Goal: Task Accomplishment & Management: Use online tool/utility

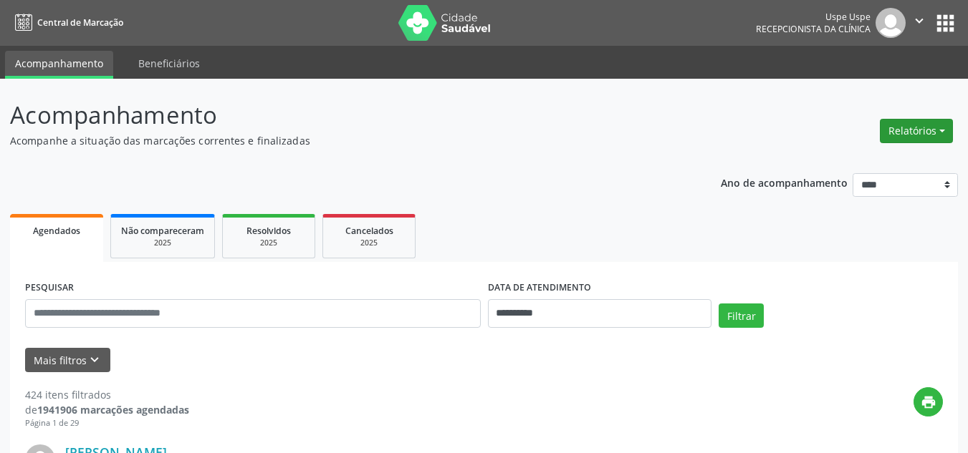
click at [915, 129] on button "Relatórios" at bounding box center [915, 131] width 73 height 24
click at [854, 160] on link "Agendamentos" at bounding box center [875, 162] width 154 height 20
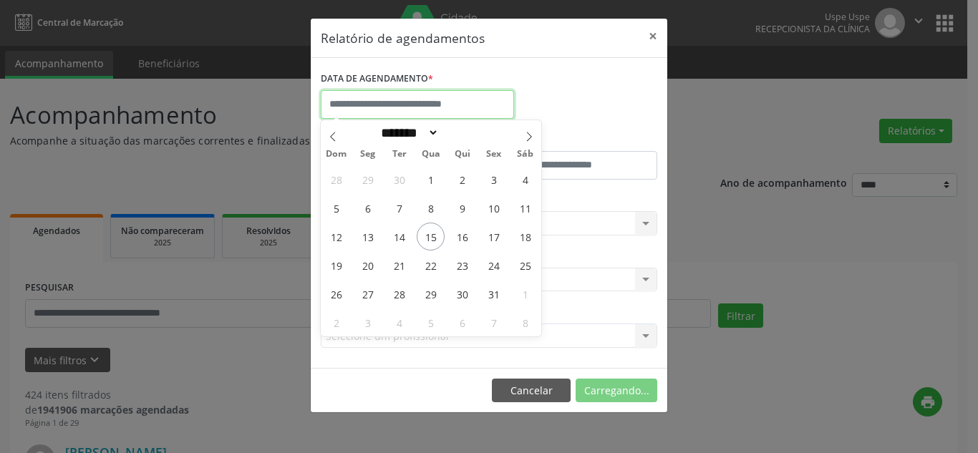
click at [377, 99] on input "text" at bounding box center [417, 104] width 193 height 29
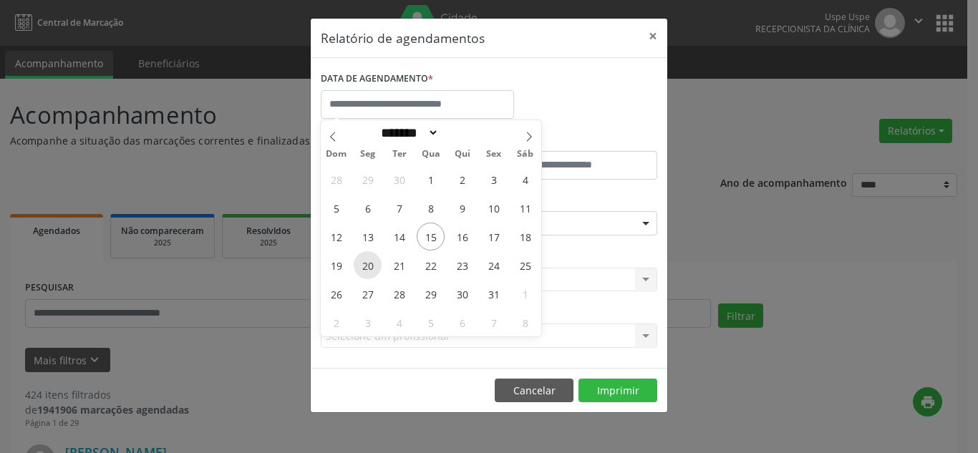
click at [375, 266] on span "20" at bounding box center [368, 265] width 28 height 28
type input "**********"
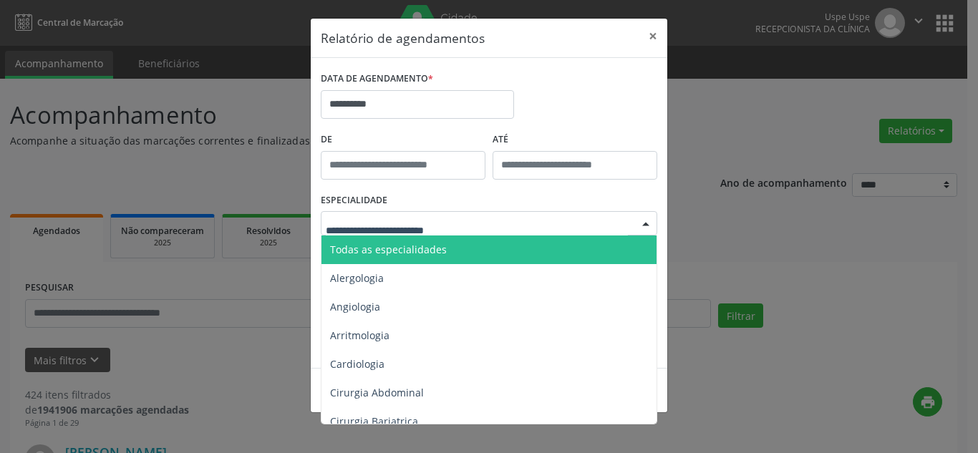
click at [397, 256] on span "Todas as especialidades" at bounding box center [490, 250] width 337 height 29
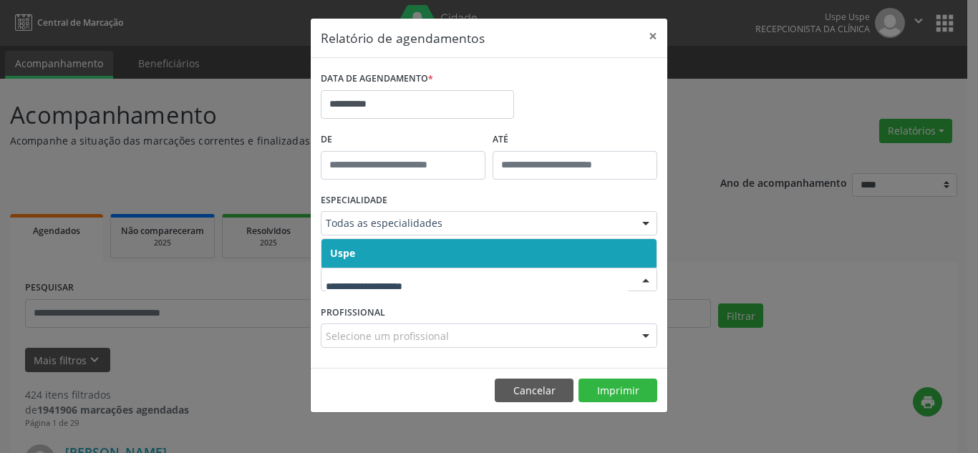
drag, startPoint x: 409, startPoint y: 289, endPoint x: 410, endPoint y: 271, distance: 17.2
click at [410, 288] on div at bounding box center [489, 280] width 337 height 24
click at [410, 258] on span "Uspe" at bounding box center [489, 253] width 335 height 29
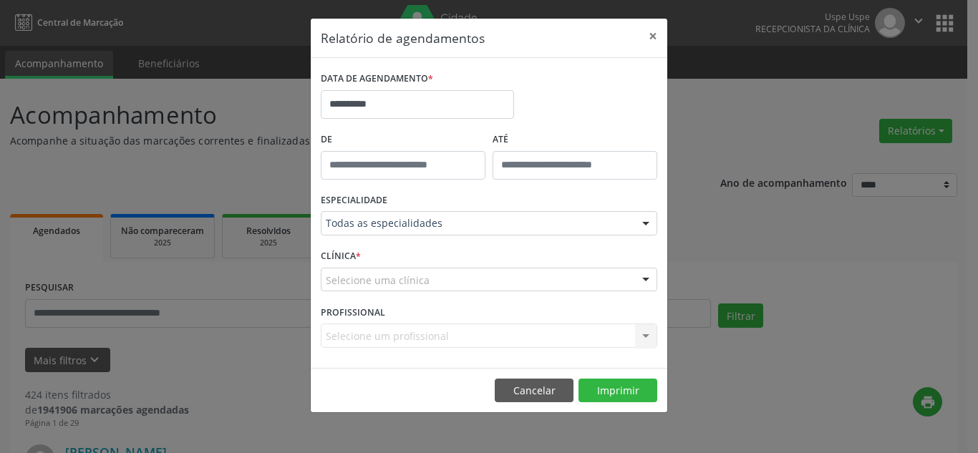
drag, startPoint x: 409, startPoint y: 279, endPoint x: 409, endPoint y: 266, distance: 12.9
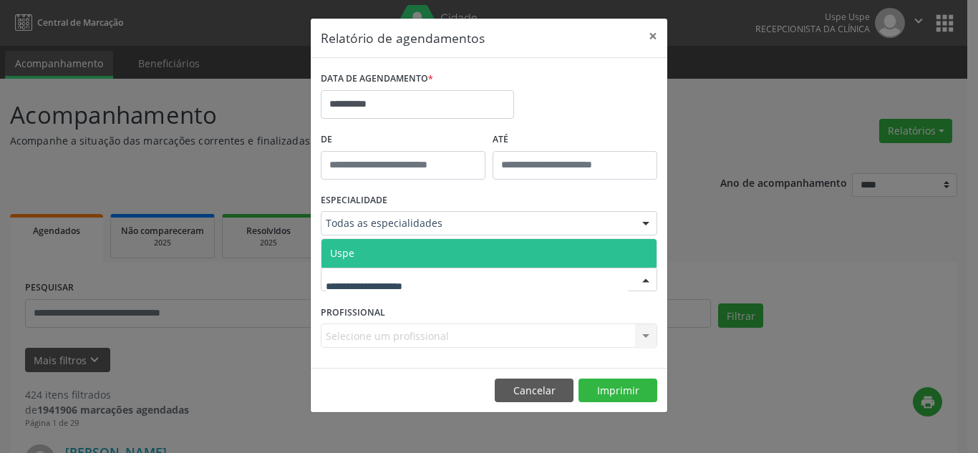
click at [407, 245] on span "Uspe" at bounding box center [489, 253] width 335 height 29
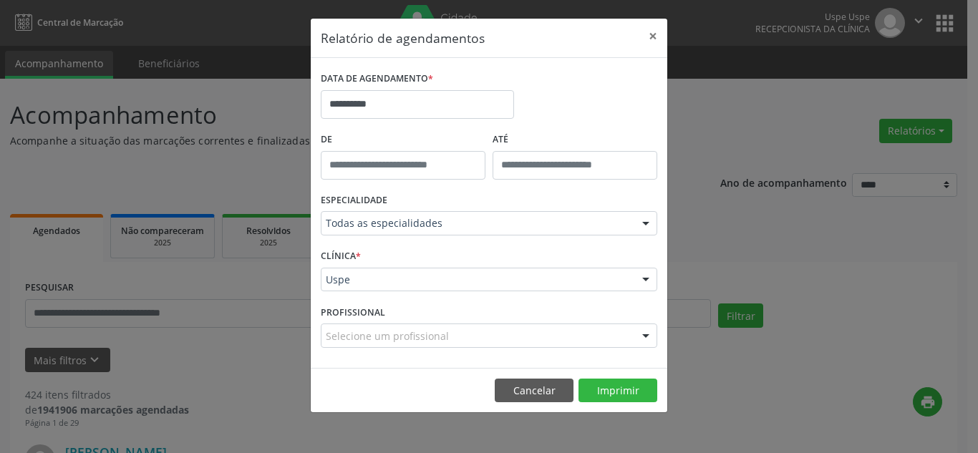
click at [649, 334] on div at bounding box center [645, 336] width 21 height 24
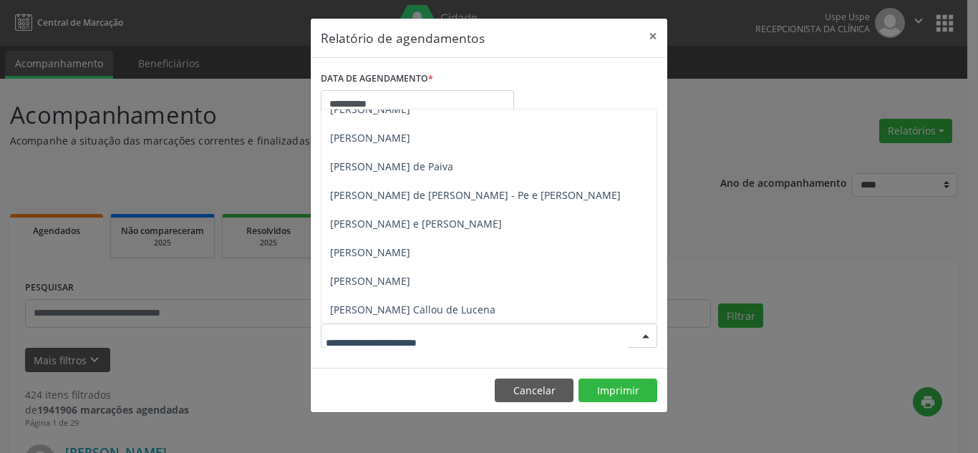
scroll to position [931, 0]
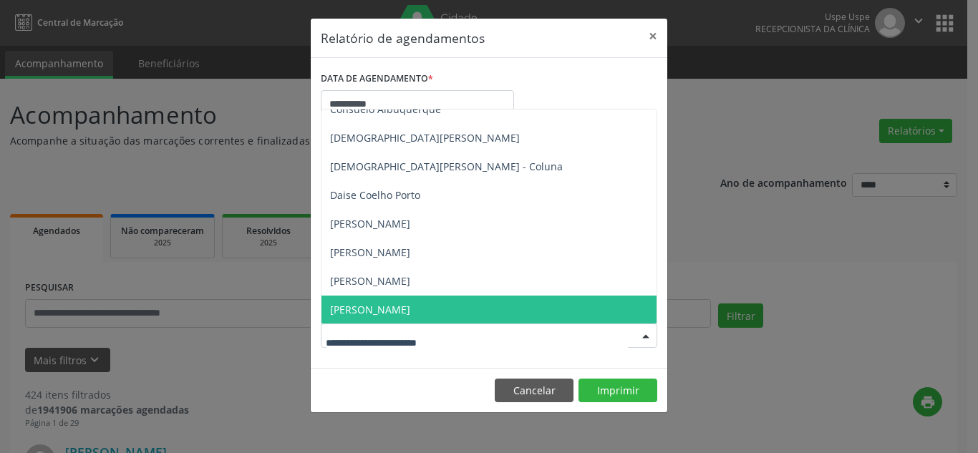
click at [536, 313] on span "[PERSON_NAME]" at bounding box center [519, 310] width 395 height 29
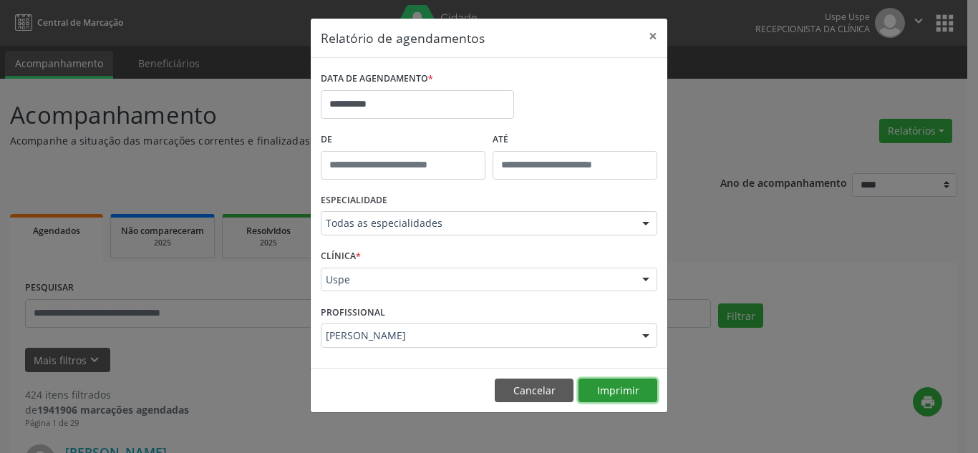
click at [620, 388] on button "Imprimir" at bounding box center [618, 391] width 79 height 24
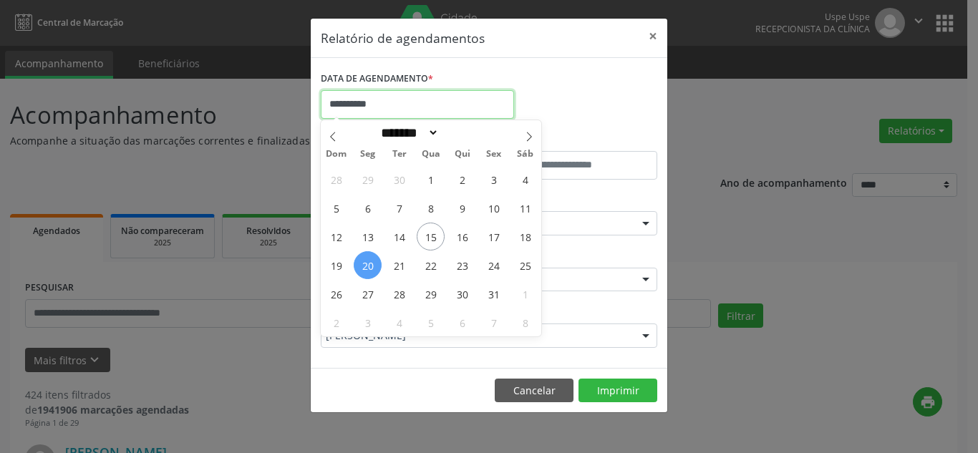
click at [407, 108] on input "**********" at bounding box center [417, 104] width 193 height 29
click at [434, 241] on span "15" at bounding box center [431, 237] width 28 height 28
type input "**********"
click at [434, 241] on span "15" at bounding box center [431, 237] width 28 height 28
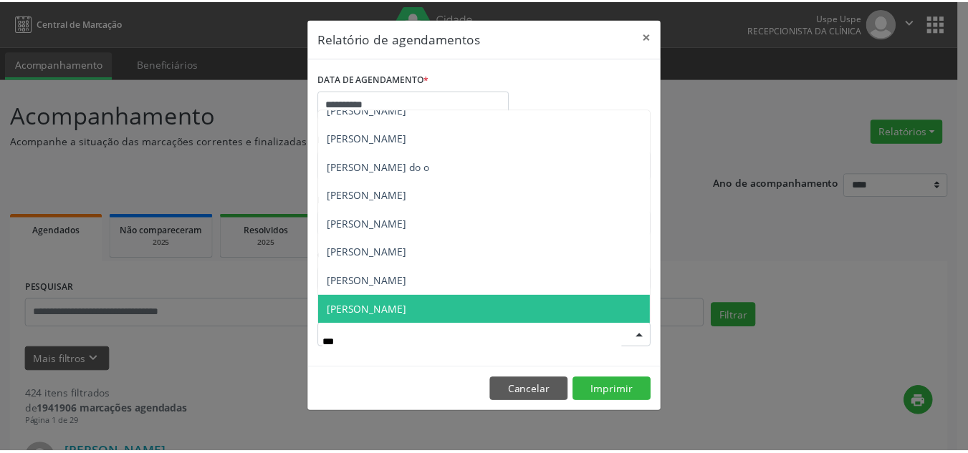
scroll to position [0, 0]
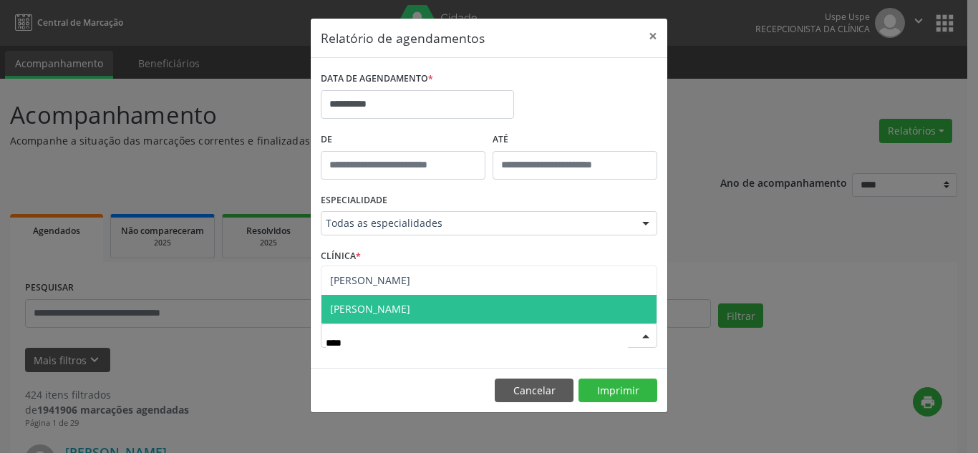
type input "*****"
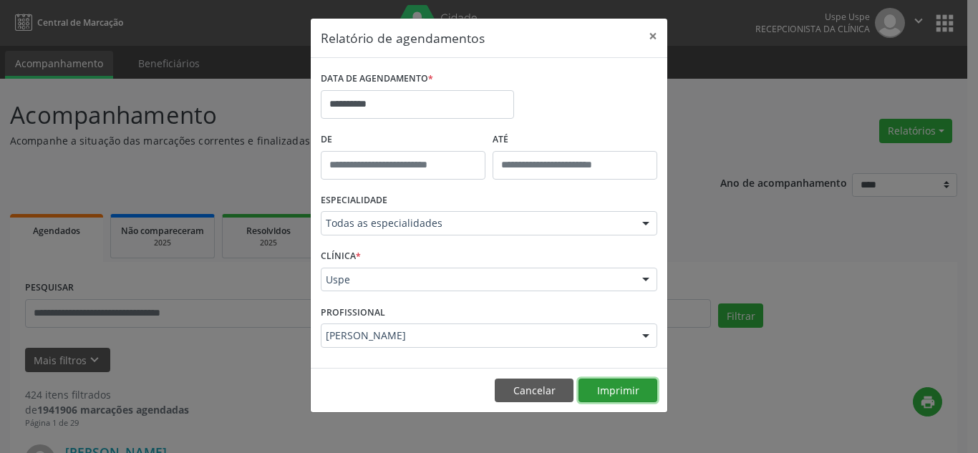
click at [615, 383] on button "Imprimir" at bounding box center [618, 391] width 79 height 24
click at [652, 37] on button "×" at bounding box center [653, 36] width 29 height 35
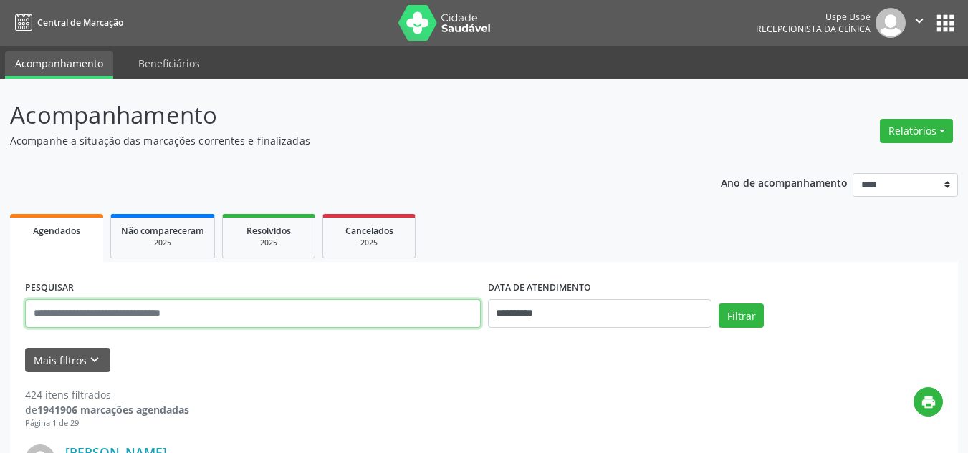
click at [184, 317] on input "text" at bounding box center [252, 313] width 455 height 29
click at [911, 127] on button "Relatórios" at bounding box center [915, 131] width 73 height 24
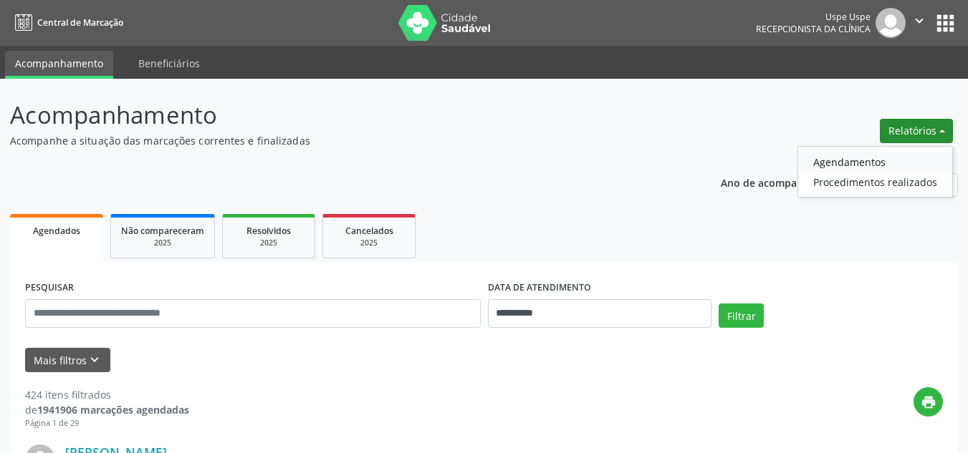
click at [884, 169] on link "Agendamentos" at bounding box center [875, 162] width 154 height 20
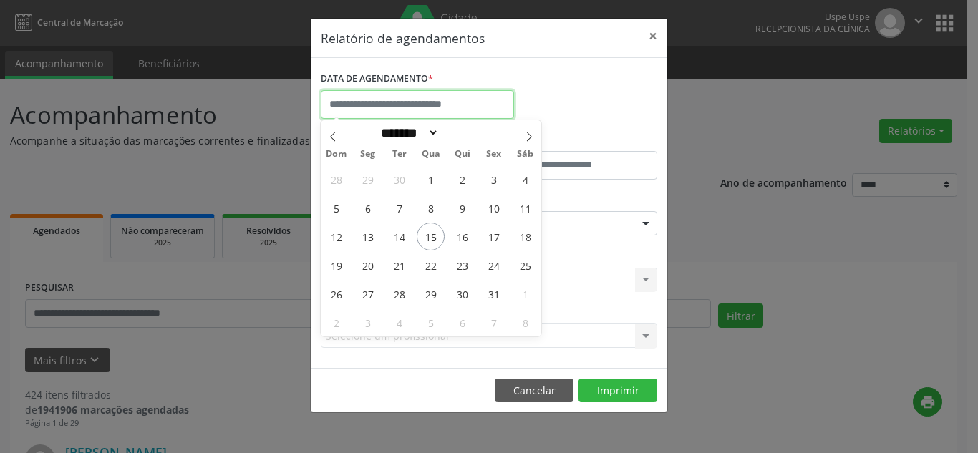
click at [458, 105] on input "text" at bounding box center [417, 104] width 193 height 29
click at [529, 136] on icon at bounding box center [529, 137] width 10 height 10
select select "**"
click at [491, 211] on span "7" at bounding box center [494, 208] width 28 height 28
type input "**********"
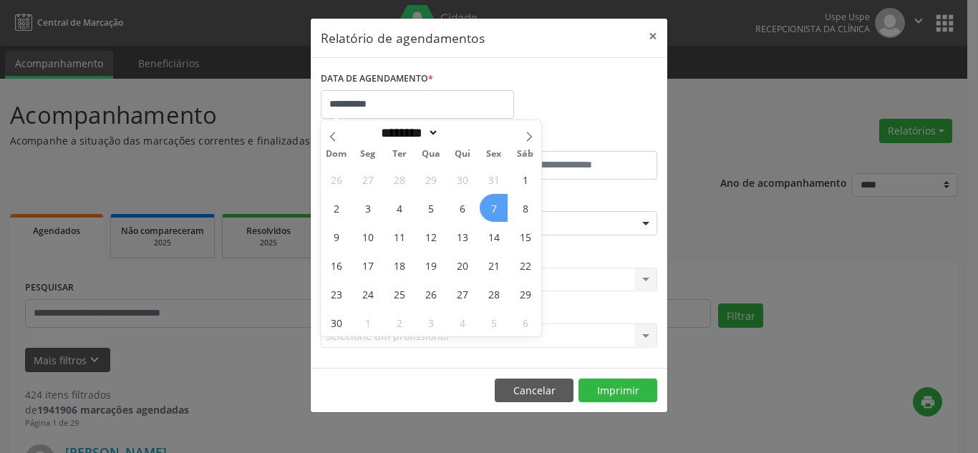
click at [491, 211] on span "7" at bounding box center [494, 208] width 28 height 28
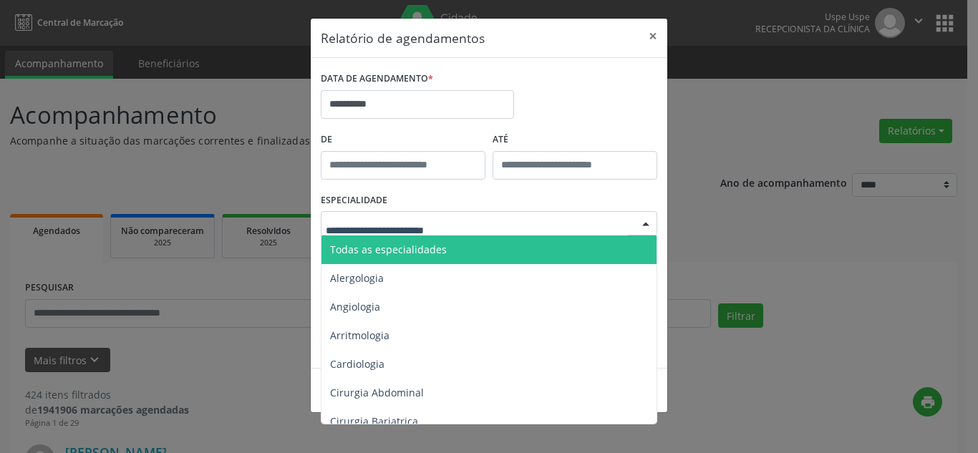
click at [461, 252] on span "Todas as especialidades" at bounding box center [490, 250] width 337 height 29
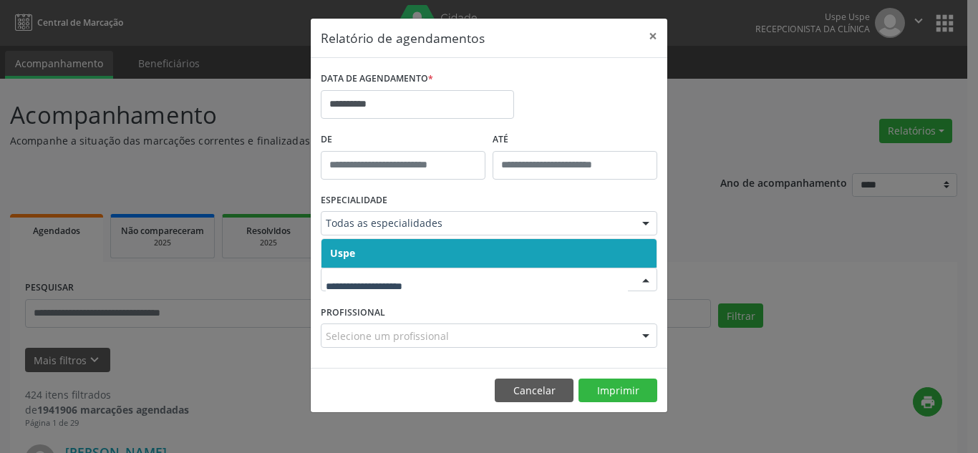
drag, startPoint x: 477, startPoint y: 284, endPoint x: 476, endPoint y: 257, distance: 27.2
drag, startPoint x: 477, startPoint y: 245, endPoint x: 483, endPoint y: 261, distance: 17.0
click at [478, 247] on span "Uspe" at bounding box center [489, 253] width 335 height 29
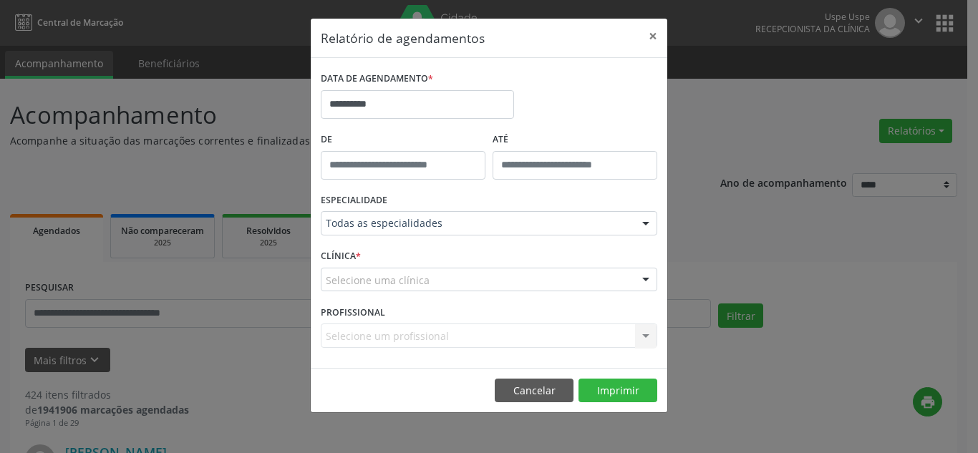
drag, startPoint x: 485, startPoint y: 272, endPoint x: 484, endPoint y: 258, distance: 14.3
click at [486, 271] on div "Selecione uma clínica" at bounding box center [489, 280] width 337 height 24
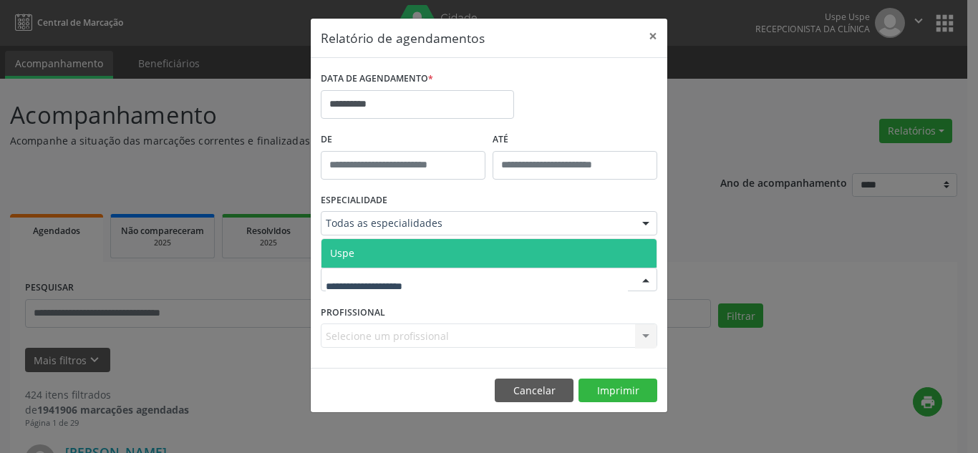
click at [484, 250] on span "Uspe" at bounding box center [489, 253] width 335 height 29
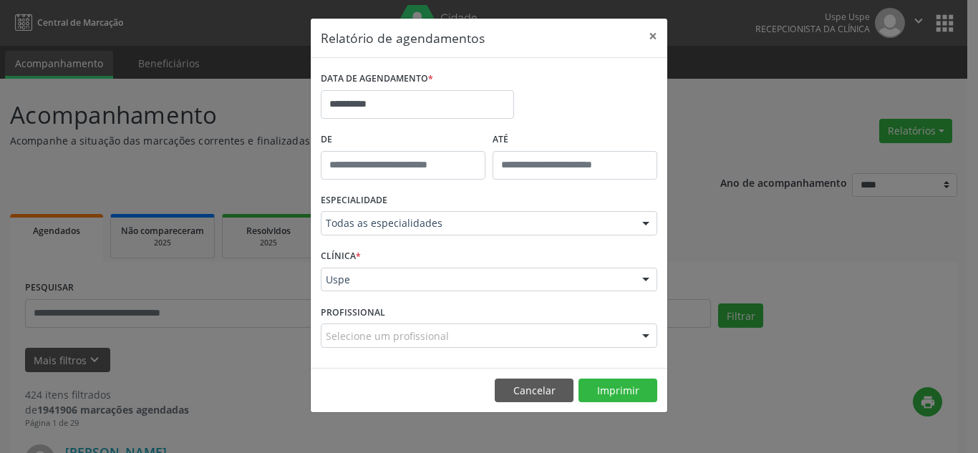
click at [635, 337] on div at bounding box center [645, 336] width 21 height 24
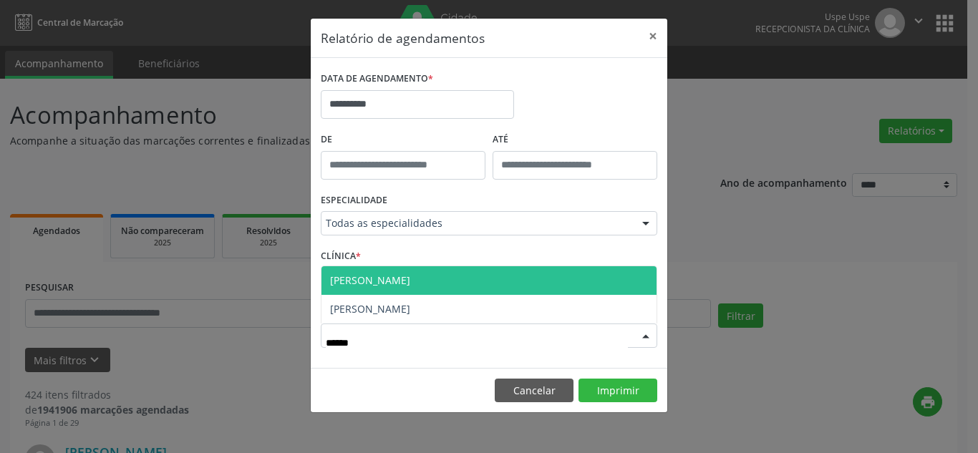
type input "******"
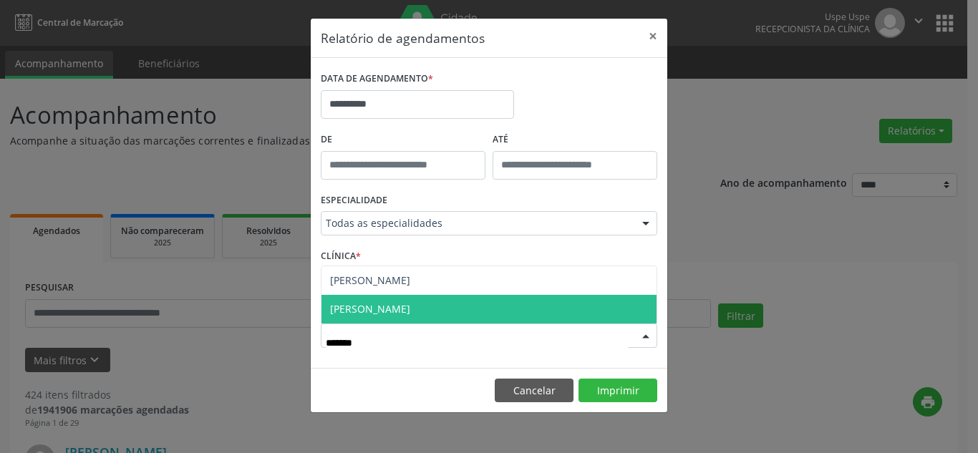
click at [540, 304] on span "[PERSON_NAME]" at bounding box center [489, 309] width 335 height 29
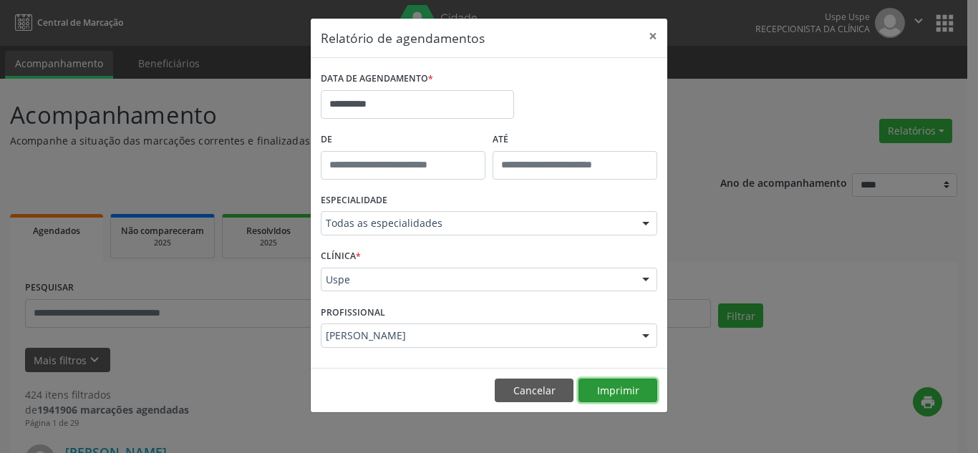
click at [612, 395] on button "Imprimir" at bounding box center [618, 391] width 79 height 24
click at [653, 36] on button "×" at bounding box center [653, 36] width 29 height 35
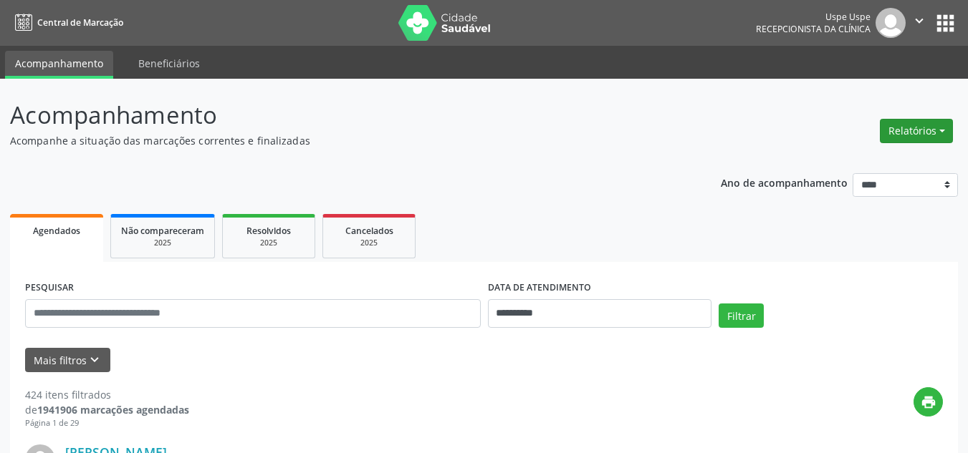
click at [905, 122] on button "Relatórios" at bounding box center [915, 131] width 73 height 24
click at [827, 163] on link "Agendamentos" at bounding box center [875, 162] width 154 height 20
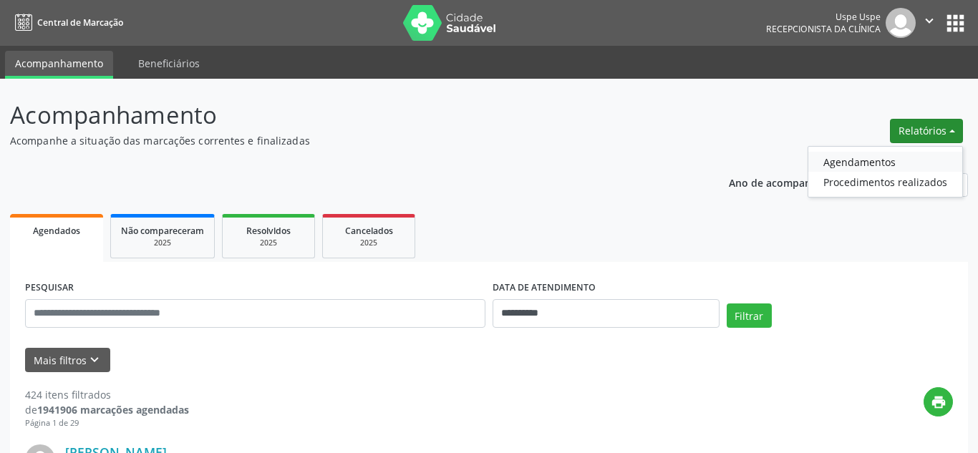
select select "*"
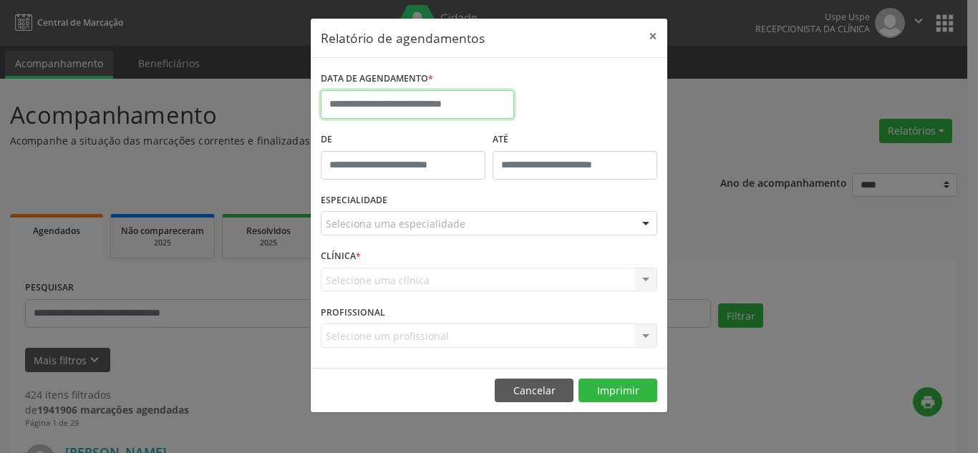
click at [365, 100] on input "text" at bounding box center [417, 104] width 193 height 29
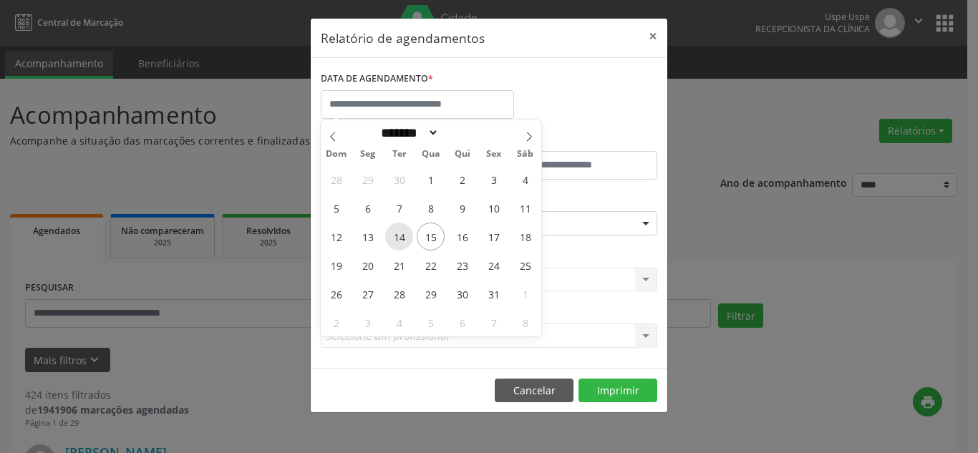
click at [397, 238] on span "14" at bounding box center [399, 237] width 28 height 28
type input "**********"
click at [397, 238] on span "14" at bounding box center [399, 237] width 28 height 28
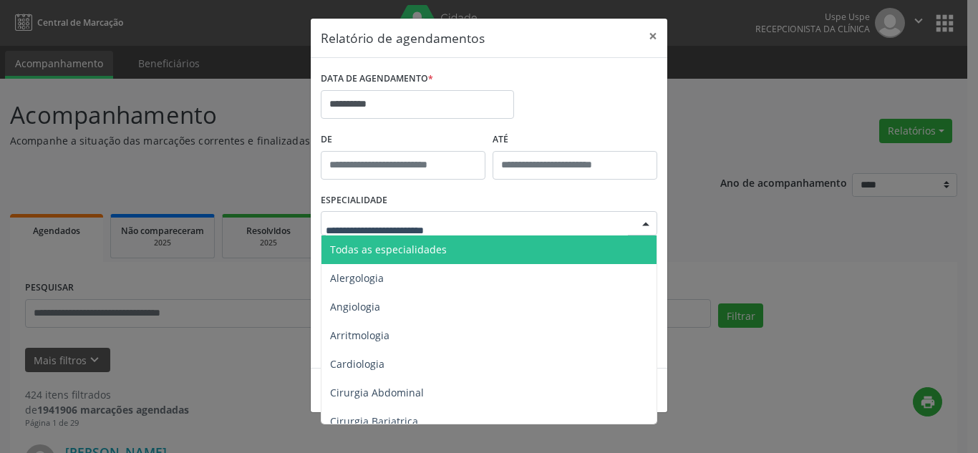
click at [423, 246] on span "Todas as especialidades" at bounding box center [388, 250] width 117 height 14
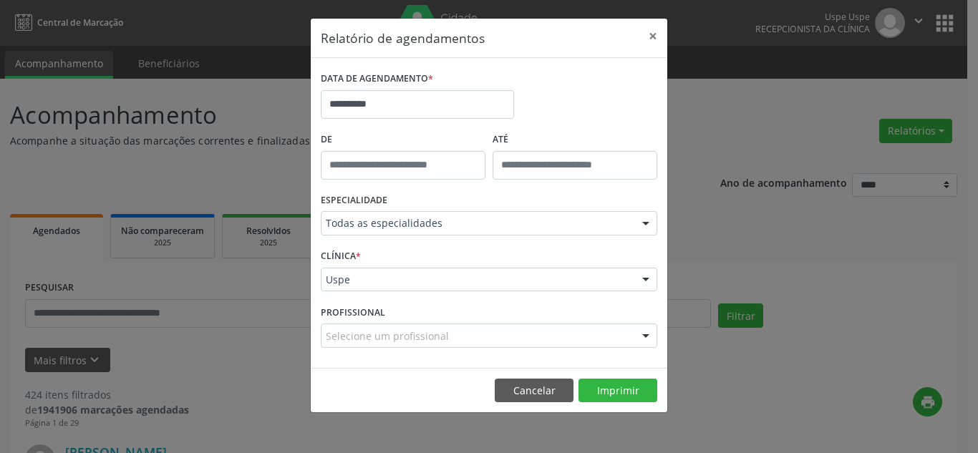
click at [479, 288] on div "Uspe" at bounding box center [489, 280] width 337 height 24
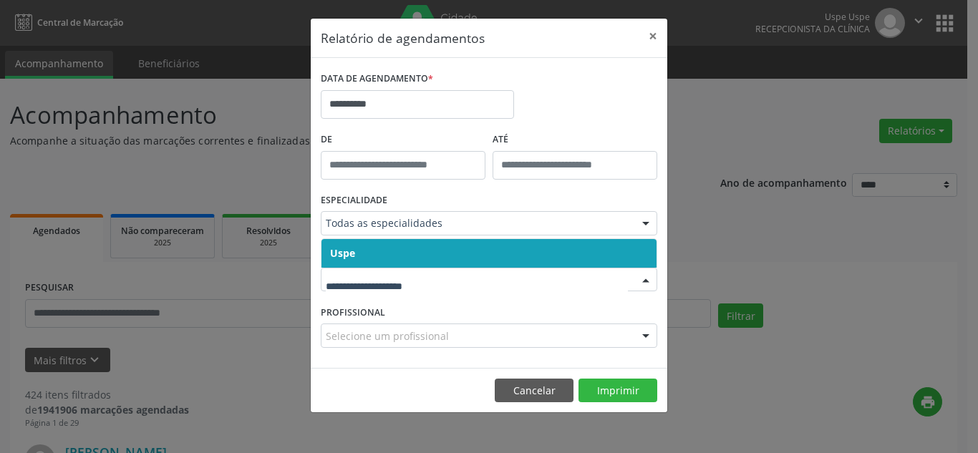
click at [461, 259] on span "Uspe" at bounding box center [489, 253] width 335 height 29
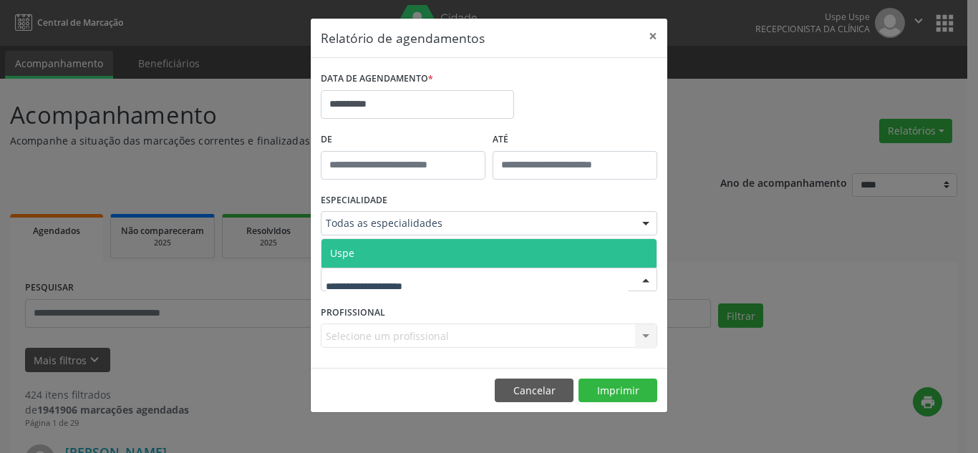
click at [461, 276] on div at bounding box center [489, 280] width 337 height 24
click at [442, 246] on span "Uspe" at bounding box center [489, 253] width 335 height 29
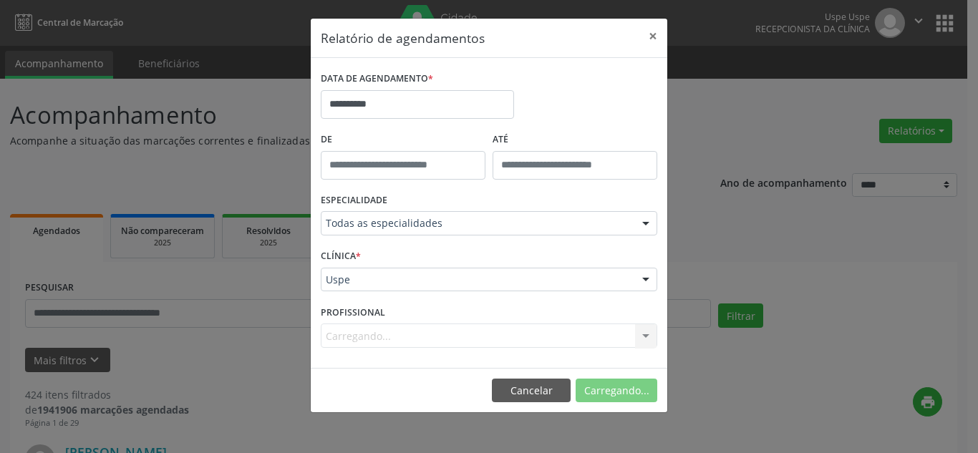
click at [601, 337] on div "Carregando... Todos os profissionais Aderaldo [PERSON_NAME] [PERSON_NAME] [PERS…" at bounding box center [489, 336] width 337 height 24
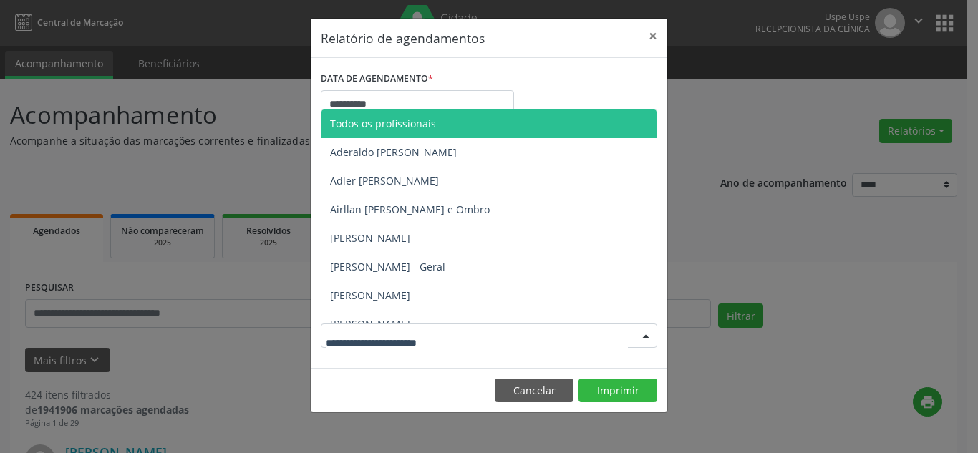
click at [602, 335] on div at bounding box center [489, 336] width 337 height 24
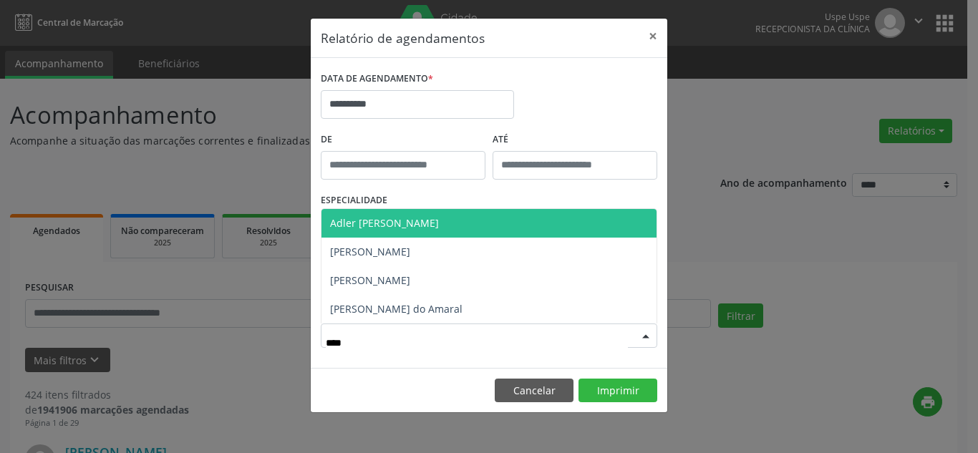
type input "*****"
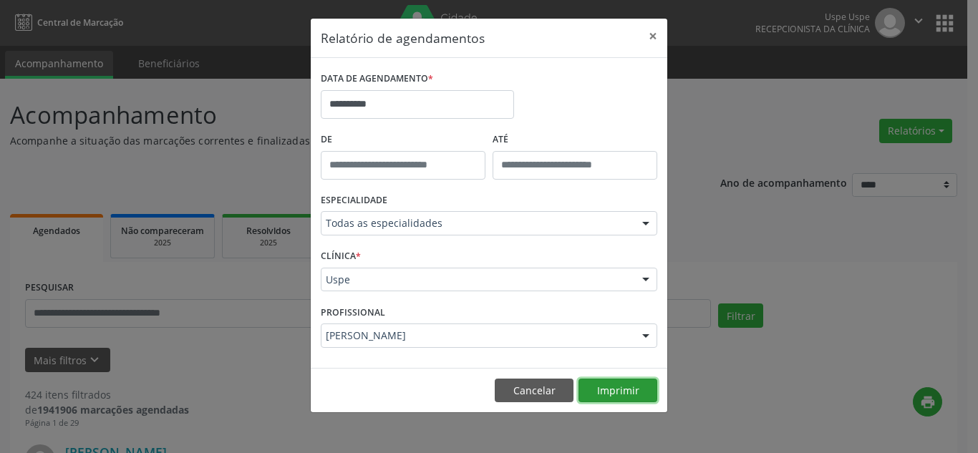
click at [614, 382] on button "Imprimir" at bounding box center [618, 391] width 79 height 24
click at [650, 37] on button "×" at bounding box center [653, 36] width 29 height 35
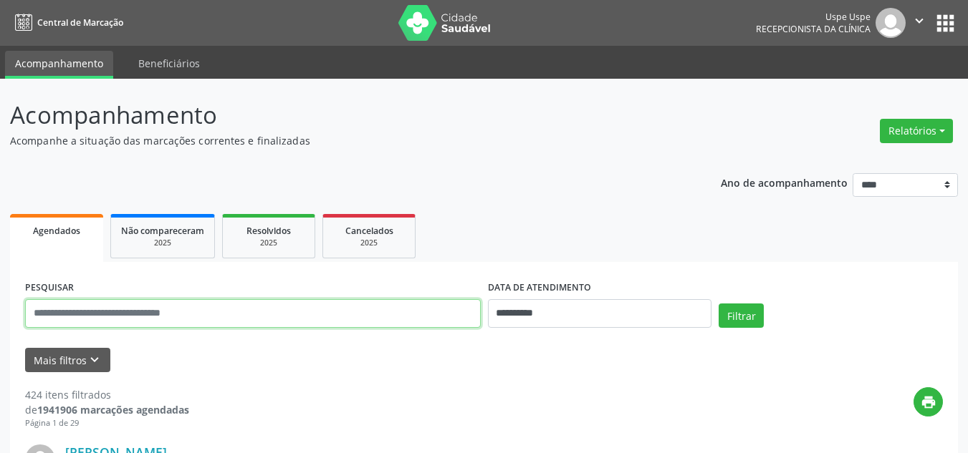
click at [261, 312] on input "text" at bounding box center [252, 313] width 455 height 29
type input "**********"
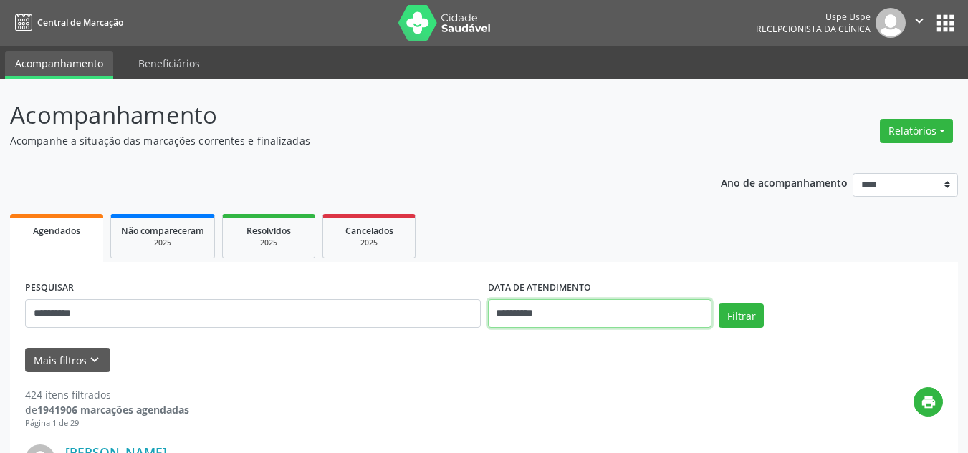
click at [564, 306] on input "**********" at bounding box center [600, 313] width 224 height 29
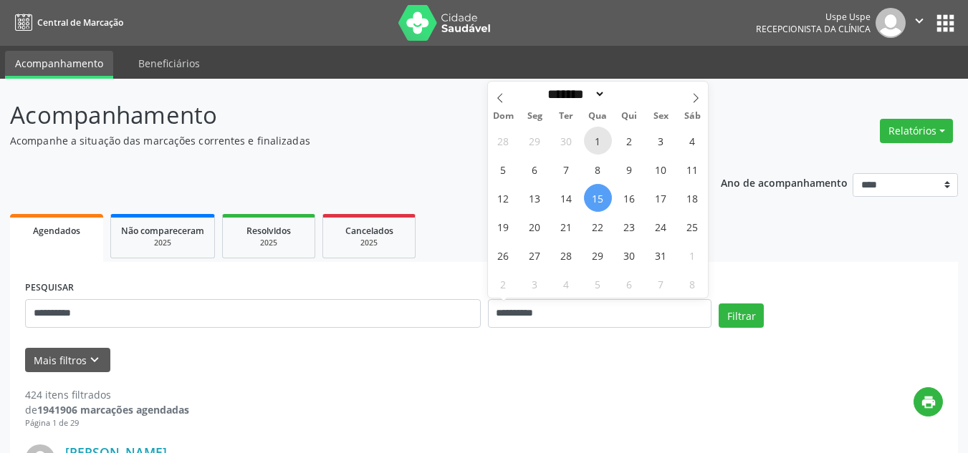
click at [597, 137] on span "1" at bounding box center [598, 141] width 28 height 28
type input "**********"
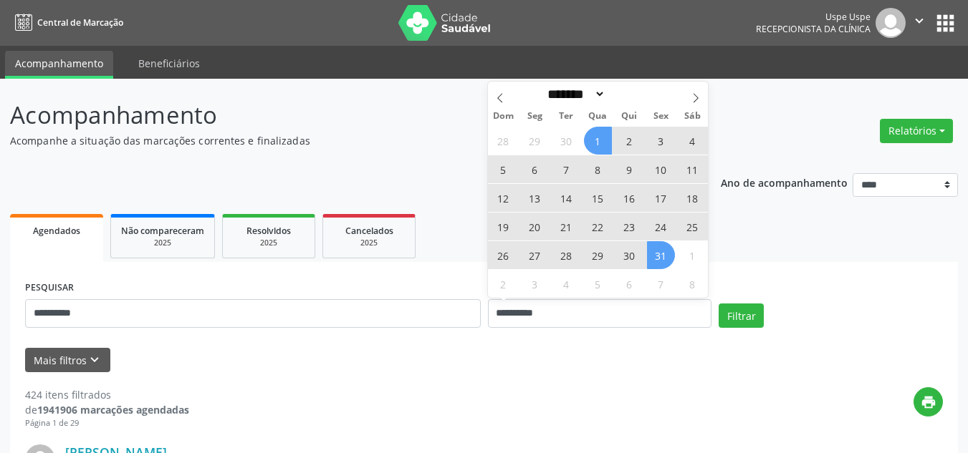
click at [660, 254] on span "31" at bounding box center [661, 255] width 28 height 28
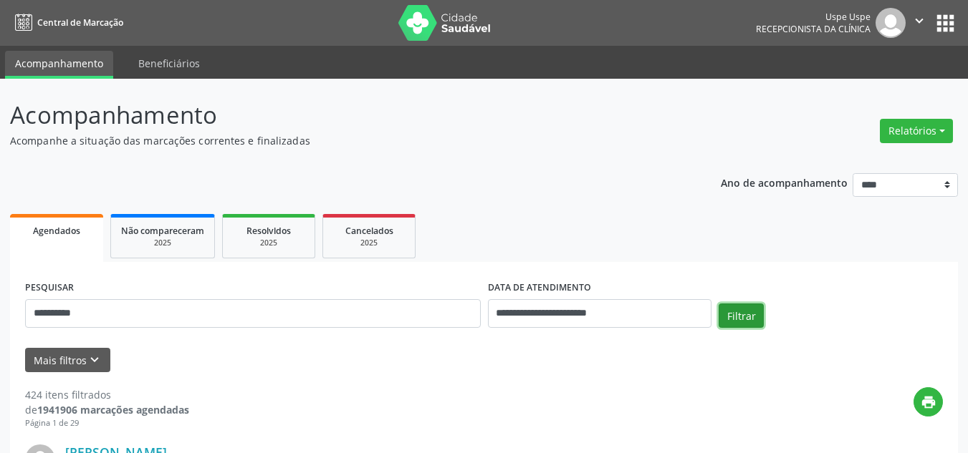
click at [741, 314] on button "Filtrar" at bounding box center [740, 316] width 45 height 24
click at [904, 135] on button "Relatórios" at bounding box center [915, 131] width 73 height 24
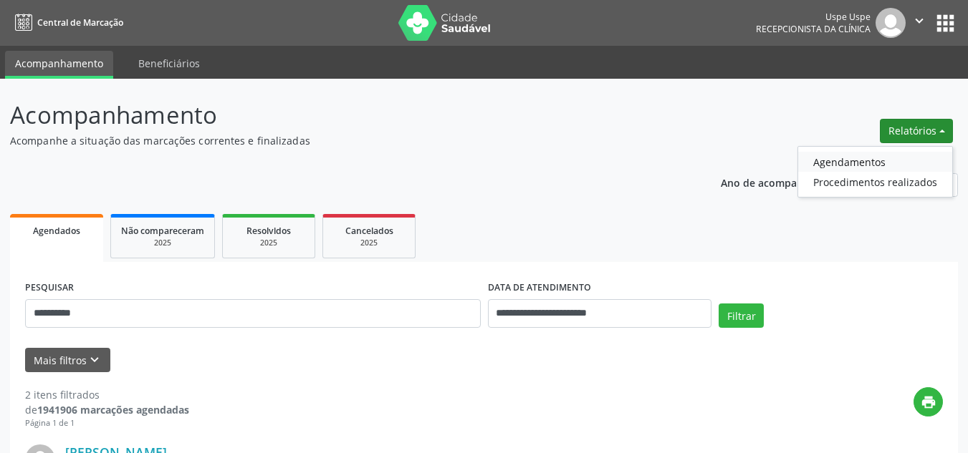
click at [852, 167] on link "Agendamentos" at bounding box center [875, 162] width 154 height 20
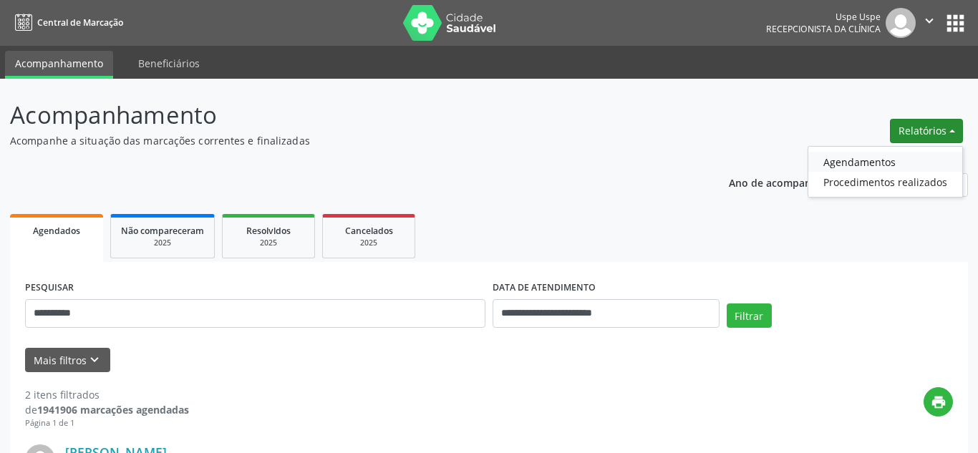
select select "*"
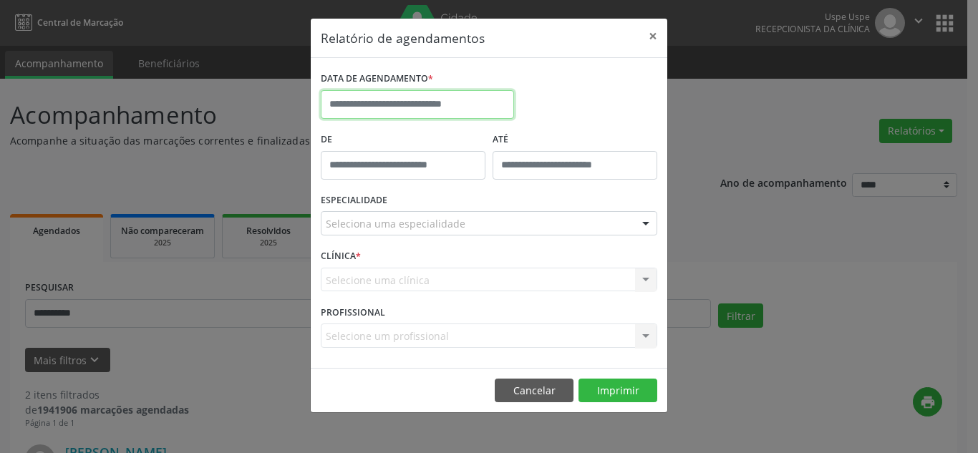
click at [398, 102] on input "text" at bounding box center [417, 104] width 193 height 29
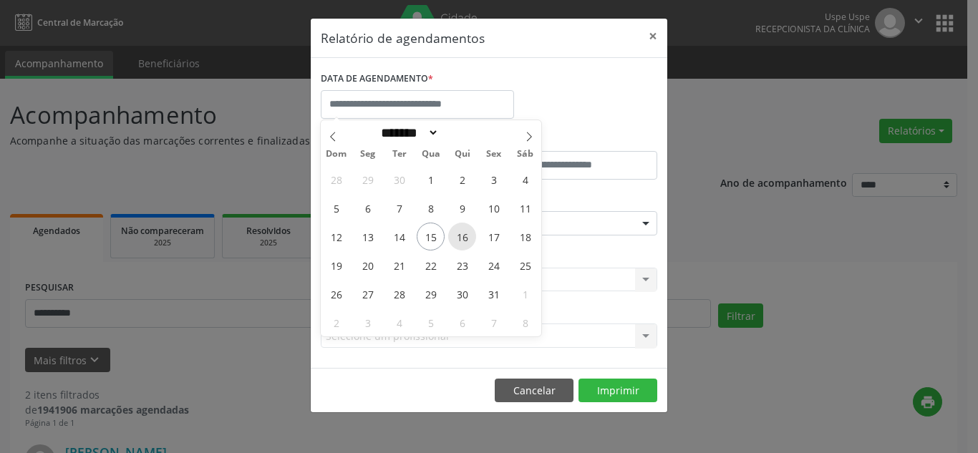
click at [456, 236] on span "16" at bounding box center [462, 237] width 28 height 28
type input "**********"
click at [487, 254] on div "28 29 30 1 2 3 4 5 6 7 8 9 10 11 12 13 14 15 16 17 18 19 20 21 22 23 24 25 26 2…" at bounding box center [431, 251] width 221 height 172
click at [455, 235] on span "16" at bounding box center [462, 237] width 28 height 28
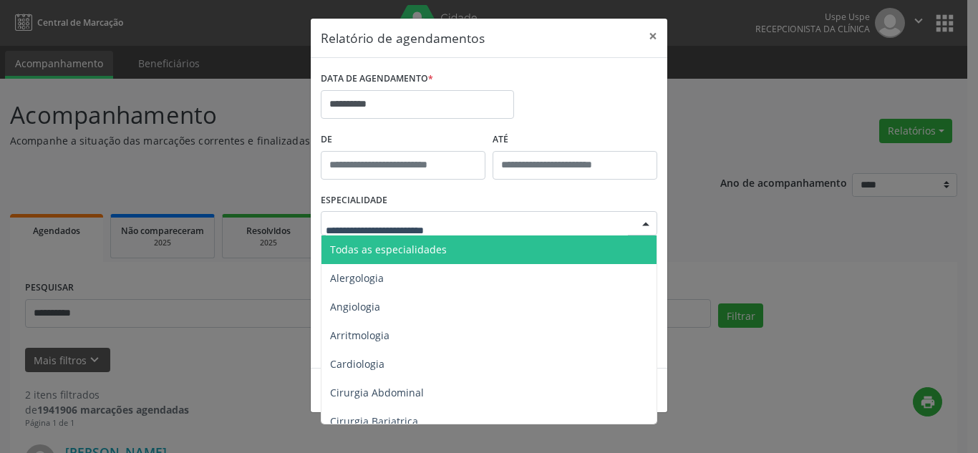
click at [455, 235] on div "Todas as especialidades Alergologia Angiologia Arritmologia Cardiologia Cirurgi…" at bounding box center [489, 223] width 337 height 24
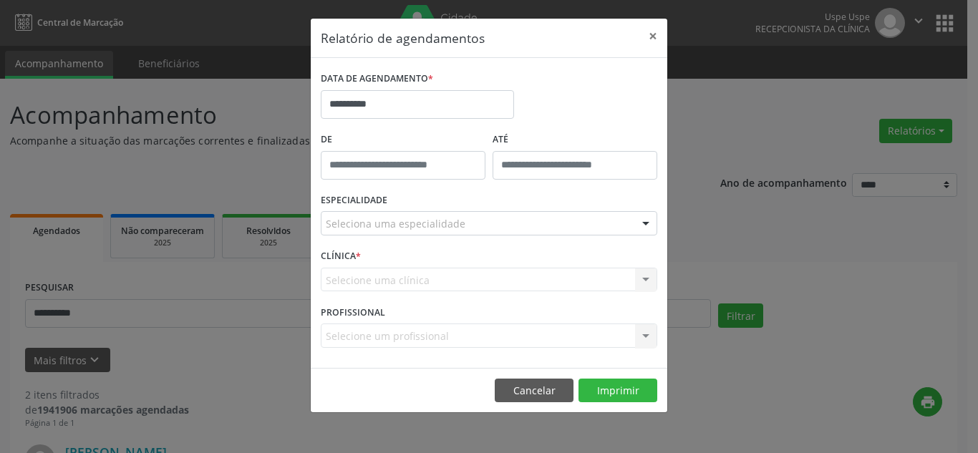
click at [466, 229] on div "Seleciona uma especialidade" at bounding box center [489, 223] width 337 height 24
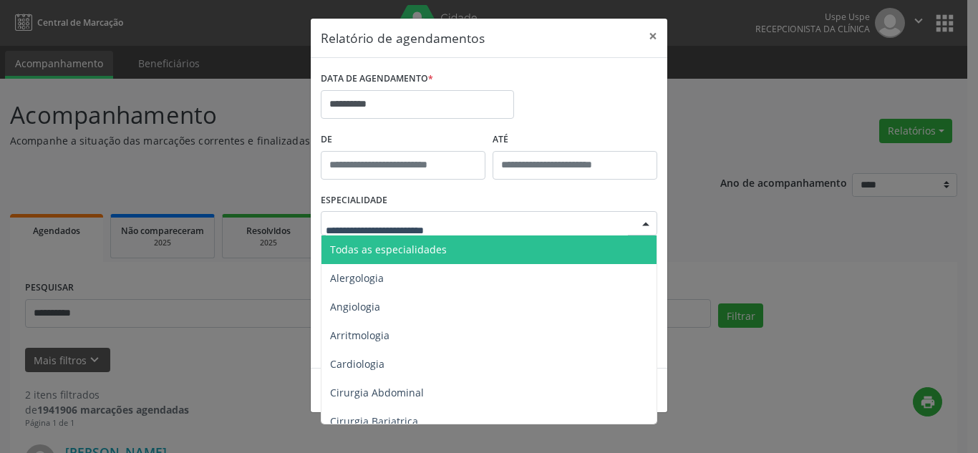
click at [380, 256] on span "Todas as especialidades" at bounding box center [490, 250] width 337 height 29
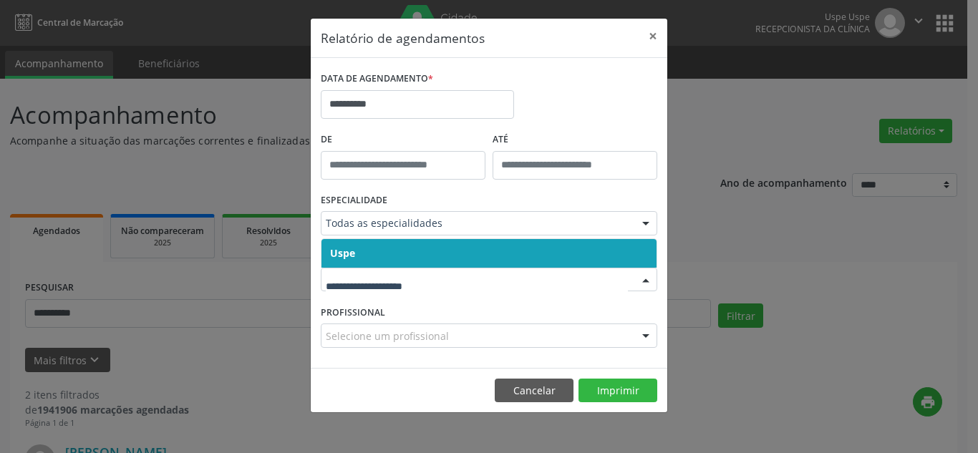
click at [377, 257] on span "Uspe" at bounding box center [489, 253] width 335 height 29
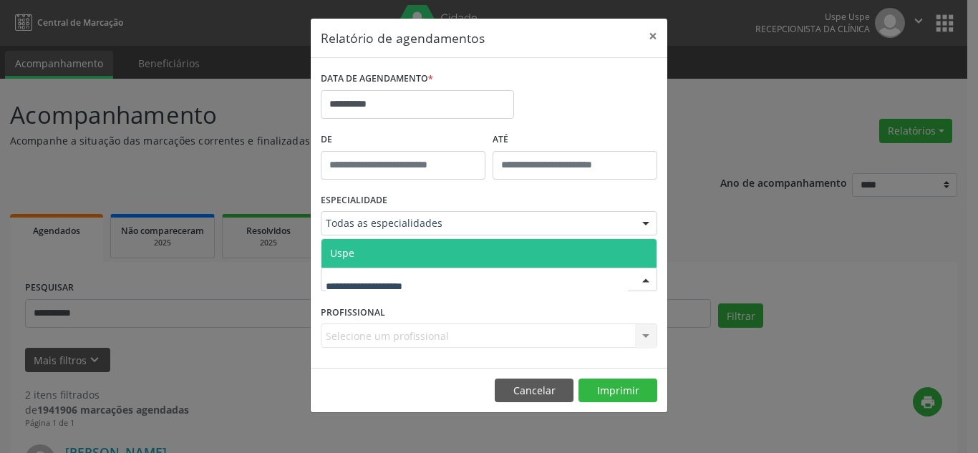
drag, startPoint x: 375, startPoint y: 247, endPoint x: 390, endPoint y: 256, distance: 17.9
click at [375, 247] on span "Uspe" at bounding box center [489, 253] width 335 height 29
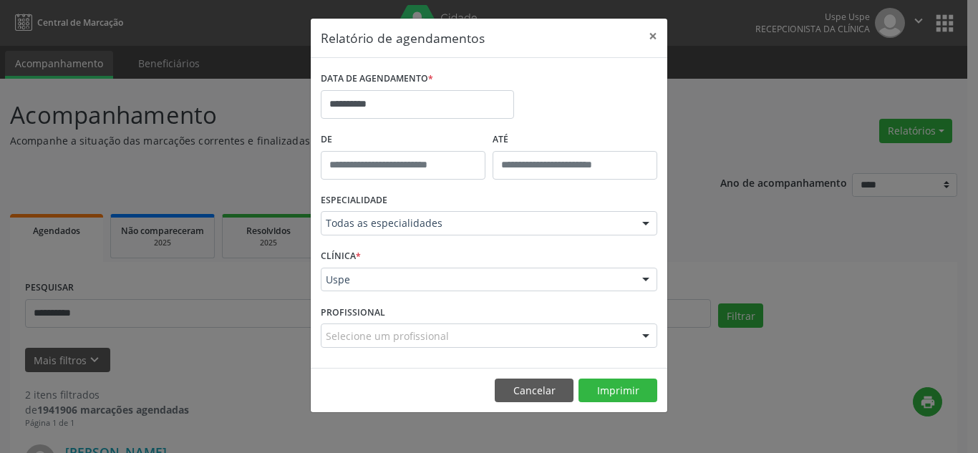
click at [643, 332] on div at bounding box center [645, 336] width 21 height 24
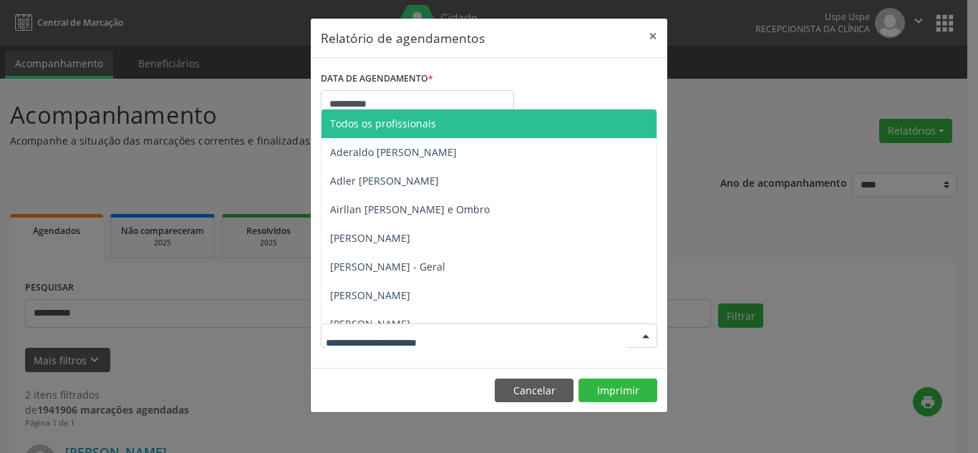
click at [406, 127] on span "Todos os profissionais" at bounding box center [383, 124] width 106 height 14
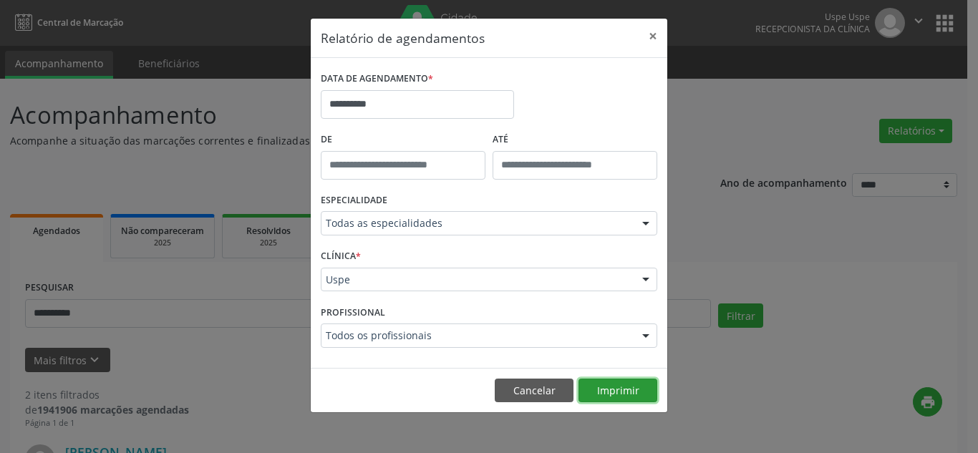
click at [607, 390] on button "Imprimir" at bounding box center [618, 391] width 79 height 24
click at [654, 37] on button "×" at bounding box center [653, 36] width 29 height 35
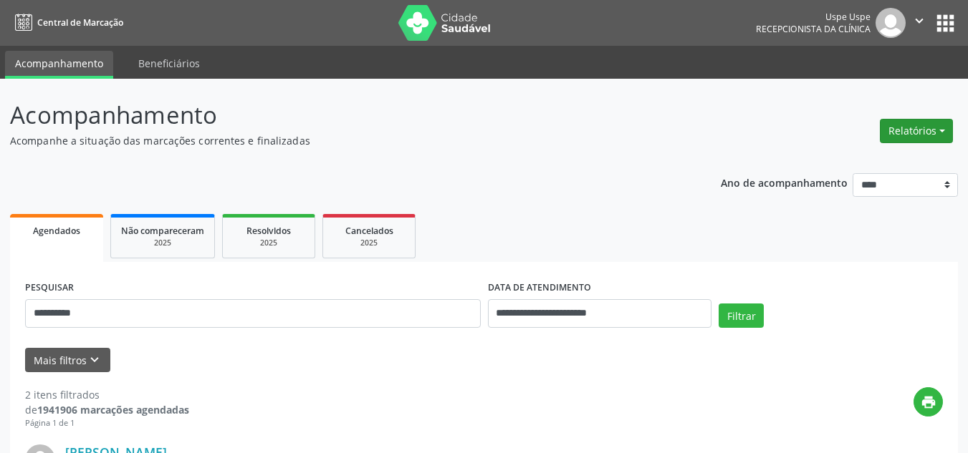
click at [921, 133] on button "Relatórios" at bounding box center [915, 131] width 73 height 24
click at [854, 166] on link "Agendamentos" at bounding box center [875, 162] width 154 height 20
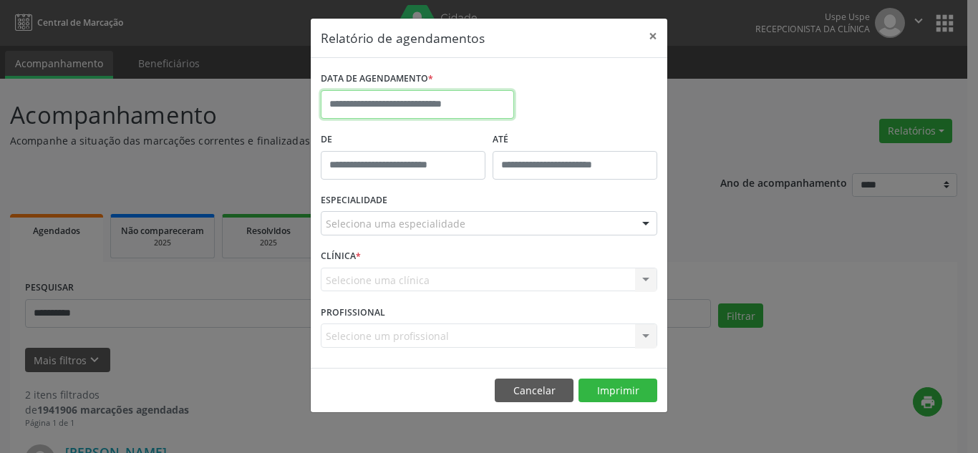
click at [402, 105] on input "text" at bounding box center [417, 104] width 193 height 29
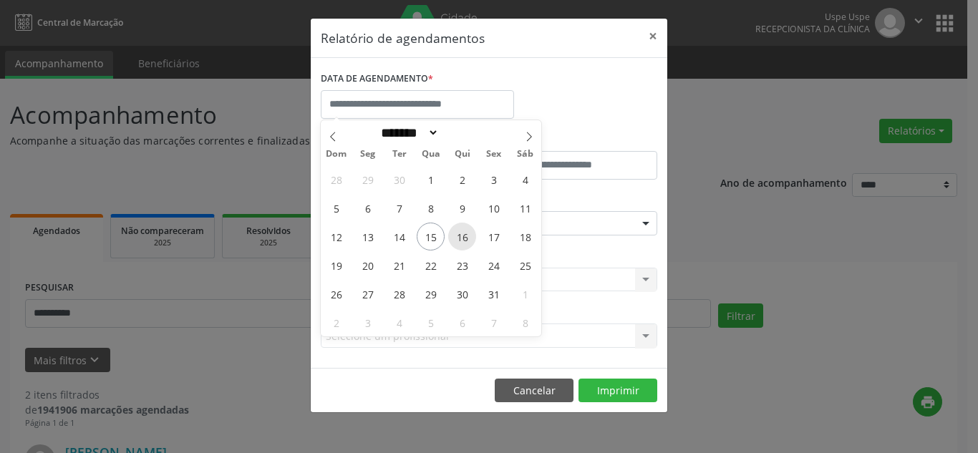
click at [467, 246] on span "16" at bounding box center [462, 237] width 28 height 28
type input "**********"
click at [467, 246] on span "16" at bounding box center [462, 237] width 28 height 28
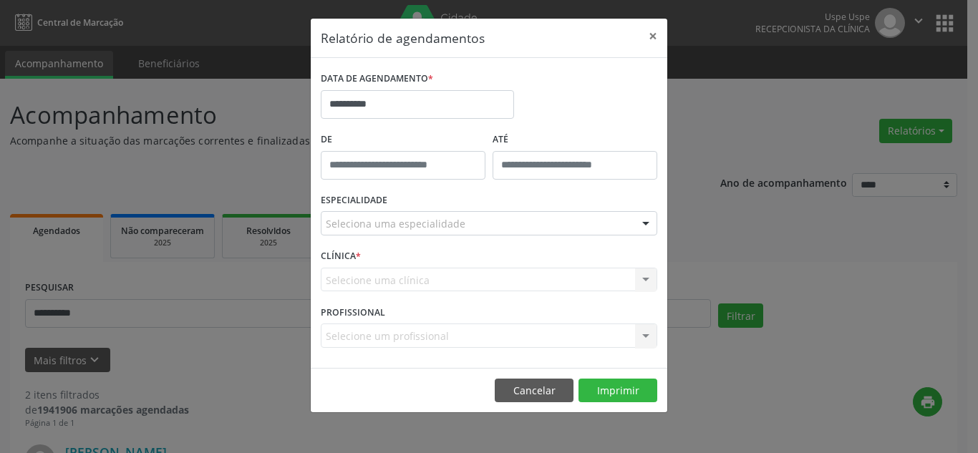
click at [496, 223] on div "Seleciona uma especialidade" at bounding box center [489, 223] width 337 height 24
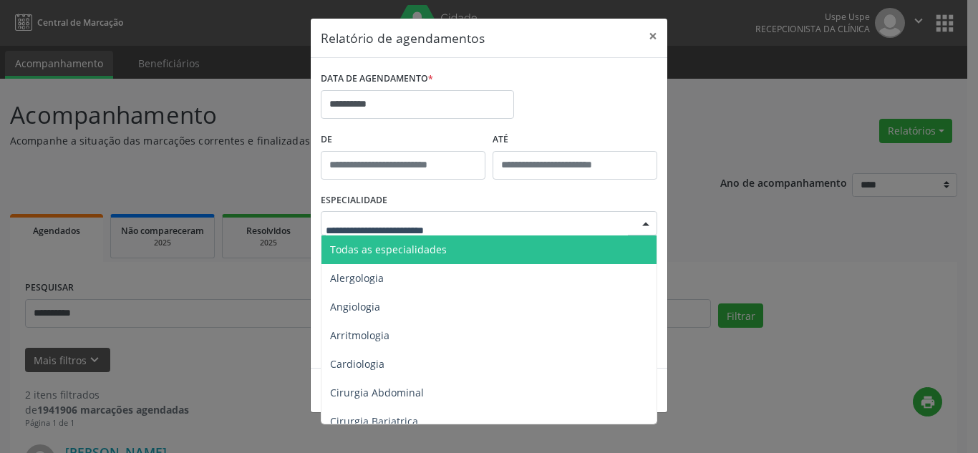
click at [455, 255] on span "Todas as especialidades" at bounding box center [490, 250] width 337 height 29
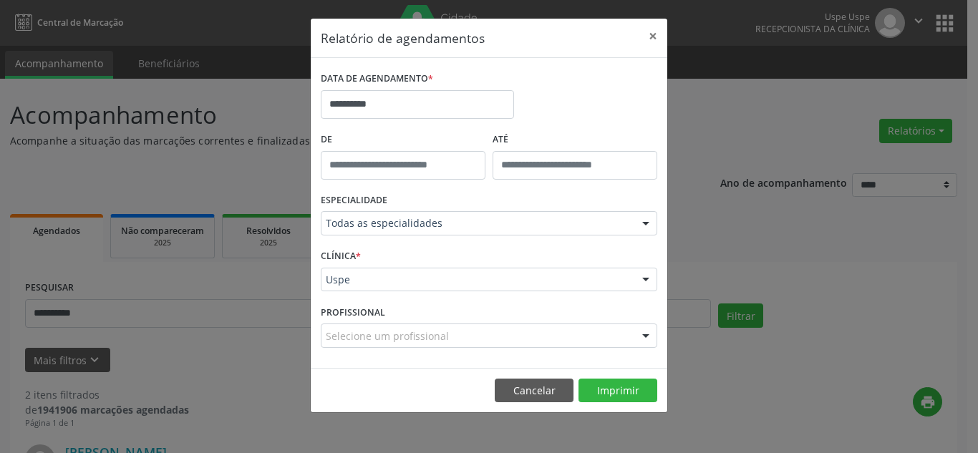
click at [641, 278] on div at bounding box center [645, 281] width 21 height 24
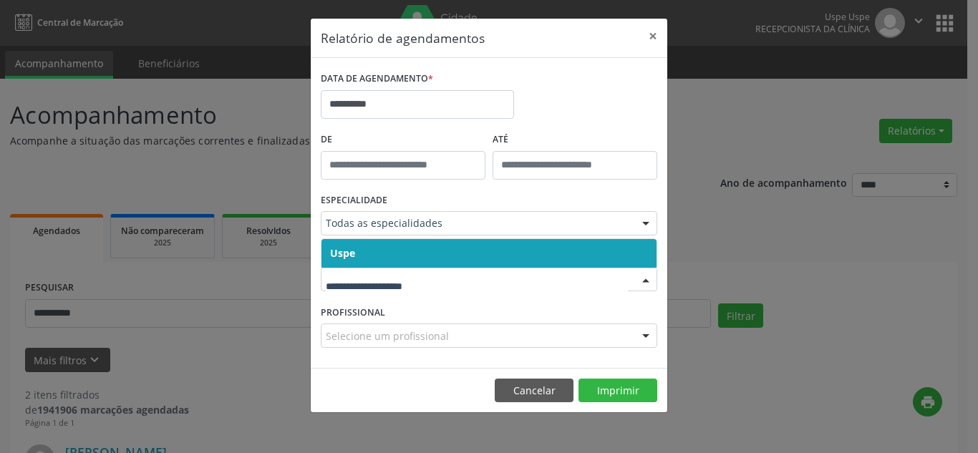
click at [569, 254] on span "Uspe" at bounding box center [489, 253] width 335 height 29
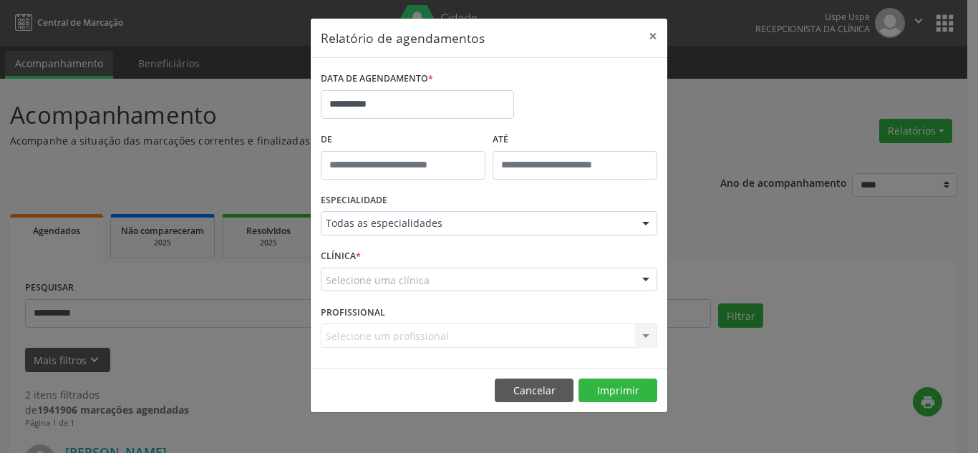
drag, startPoint x: 607, startPoint y: 278, endPoint x: 580, endPoint y: 260, distance: 32.0
click at [606, 279] on div "Selecione uma clínica" at bounding box center [489, 280] width 337 height 24
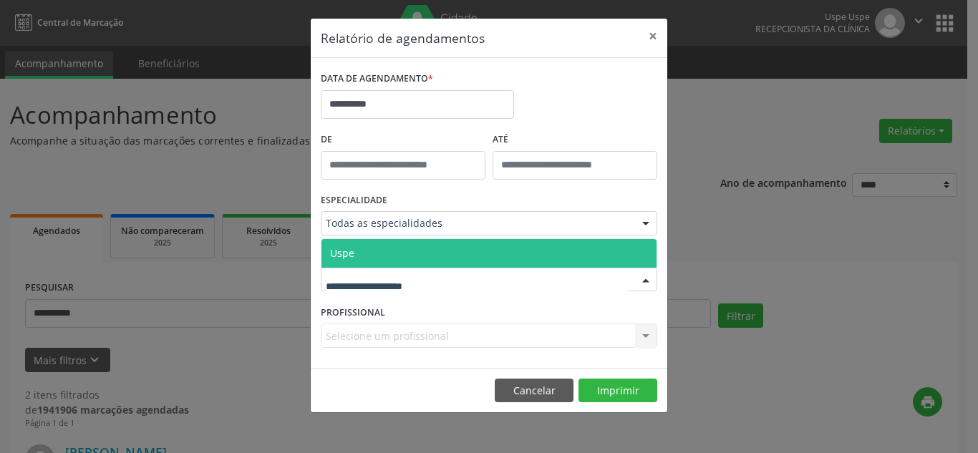
click at [574, 247] on span "Uspe" at bounding box center [489, 253] width 335 height 29
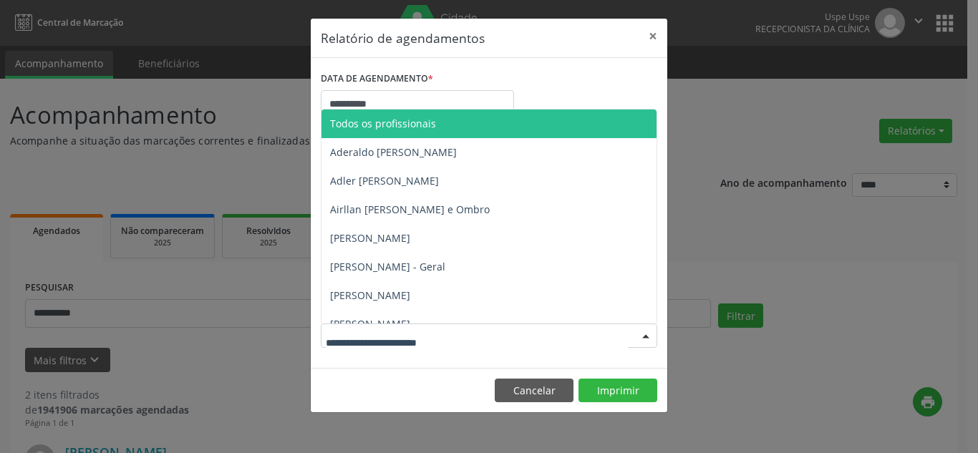
click at [639, 336] on div at bounding box center [645, 336] width 21 height 24
click at [376, 126] on span "Todos os profissionais" at bounding box center [383, 124] width 106 height 14
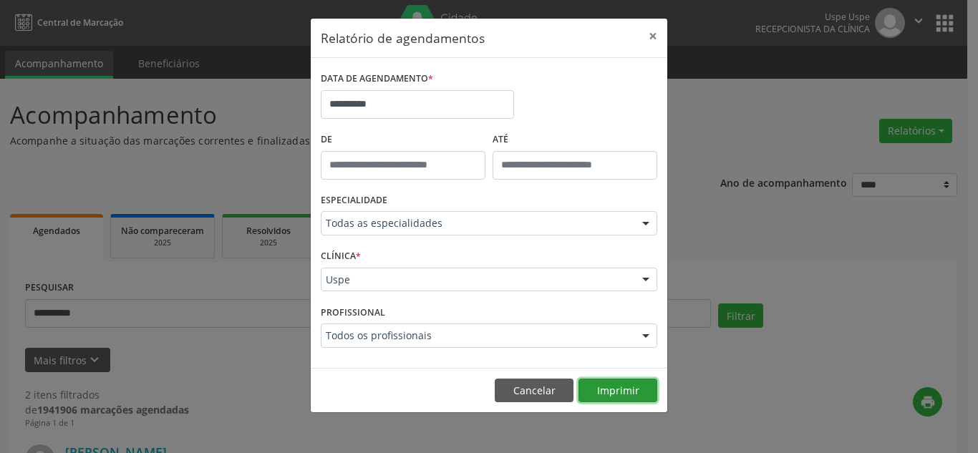
click at [610, 390] on button "Imprimir" at bounding box center [618, 391] width 79 height 24
click at [652, 37] on button "×" at bounding box center [653, 36] width 29 height 35
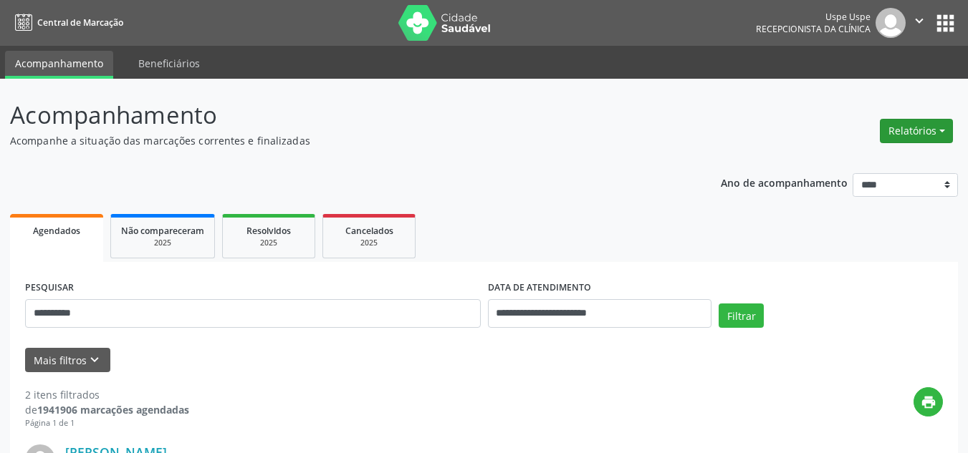
click at [900, 128] on button "Relatórios" at bounding box center [915, 131] width 73 height 24
click at [861, 160] on link "Agendamentos" at bounding box center [875, 162] width 154 height 20
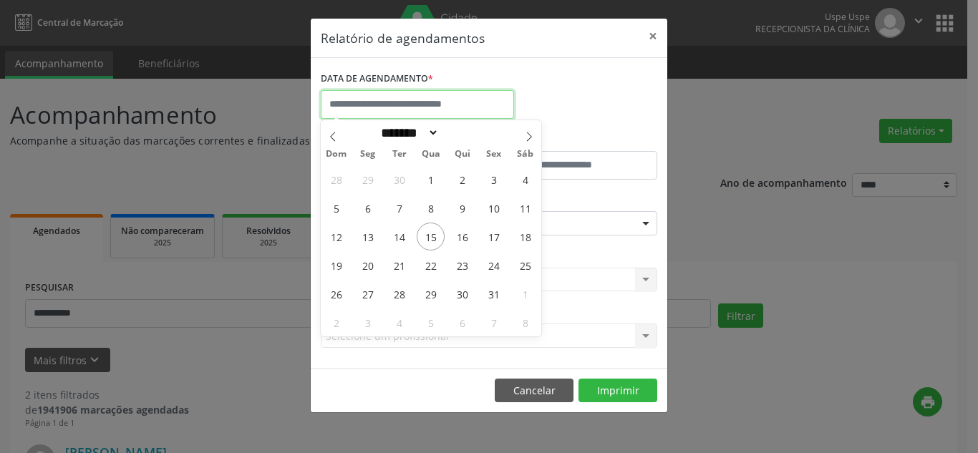
click at [482, 110] on input "text" at bounding box center [417, 104] width 193 height 29
click at [431, 241] on span "15" at bounding box center [431, 237] width 28 height 28
type input "**********"
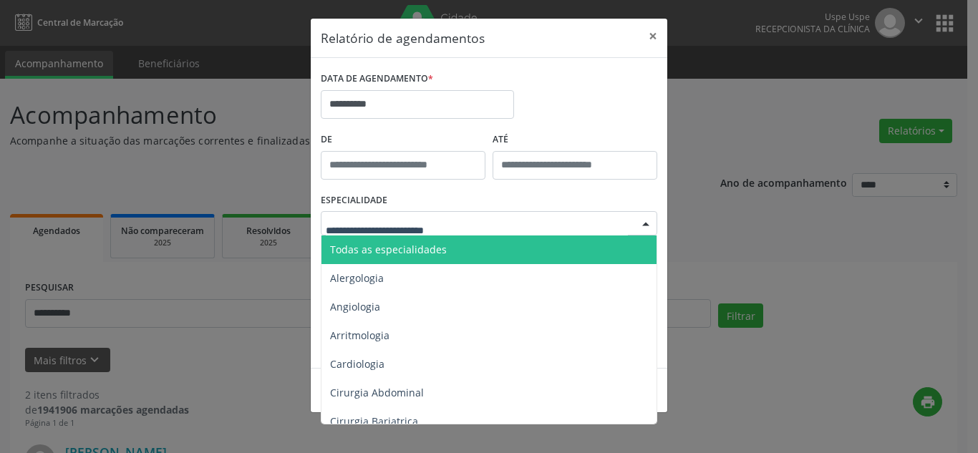
click at [445, 247] on span "Todas as especialidades" at bounding box center [388, 250] width 117 height 14
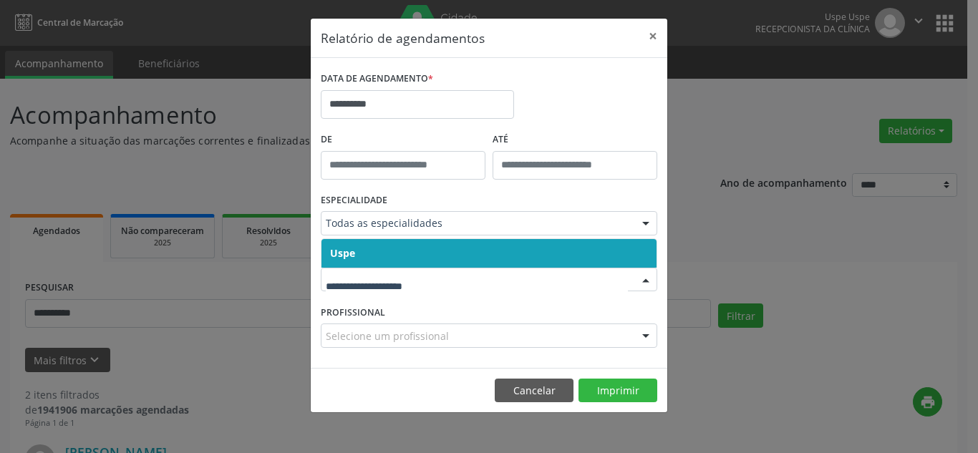
click at [531, 256] on span "Uspe" at bounding box center [489, 253] width 335 height 29
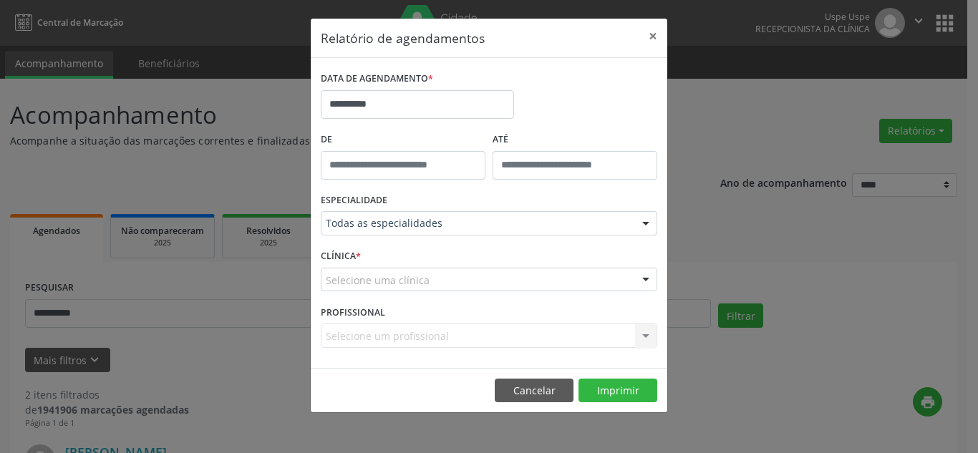
click at [546, 281] on div "Selecione uma clínica" at bounding box center [489, 280] width 337 height 24
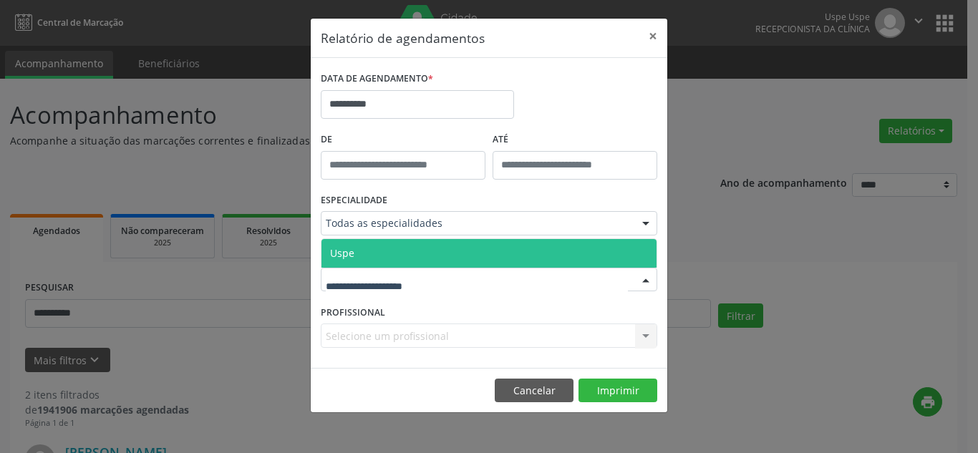
click at [541, 253] on span "Uspe" at bounding box center [489, 253] width 335 height 29
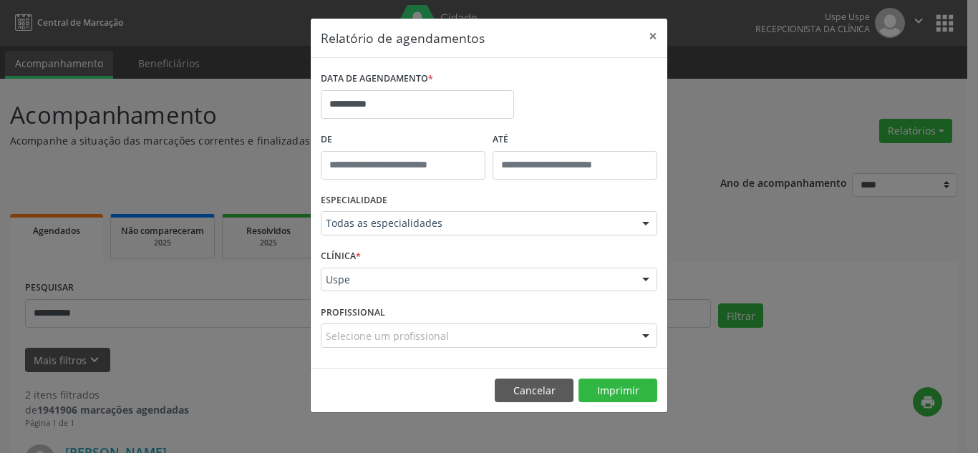
click at [644, 339] on div at bounding box center [645, 336] width 21 height 24
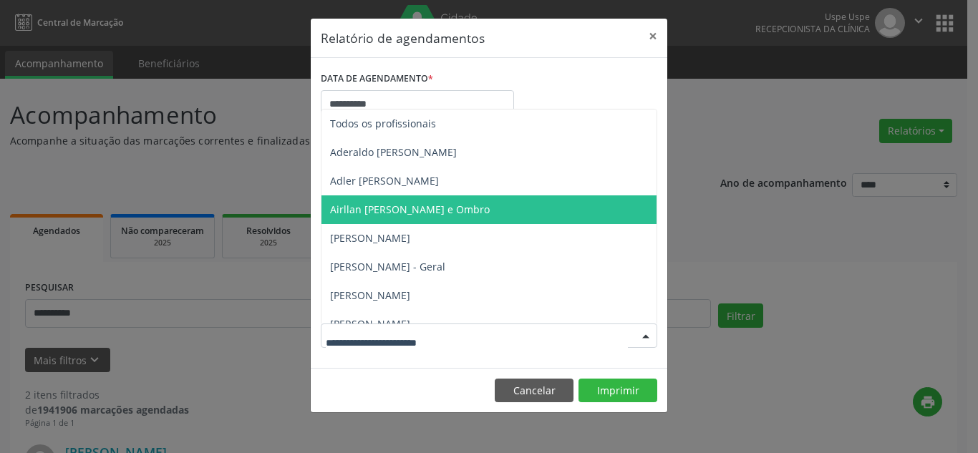
click at [358, 212] on span "Airllan [PERSON_NAME] e Ombro" at bounding box center [410, 210] width 160 height 14
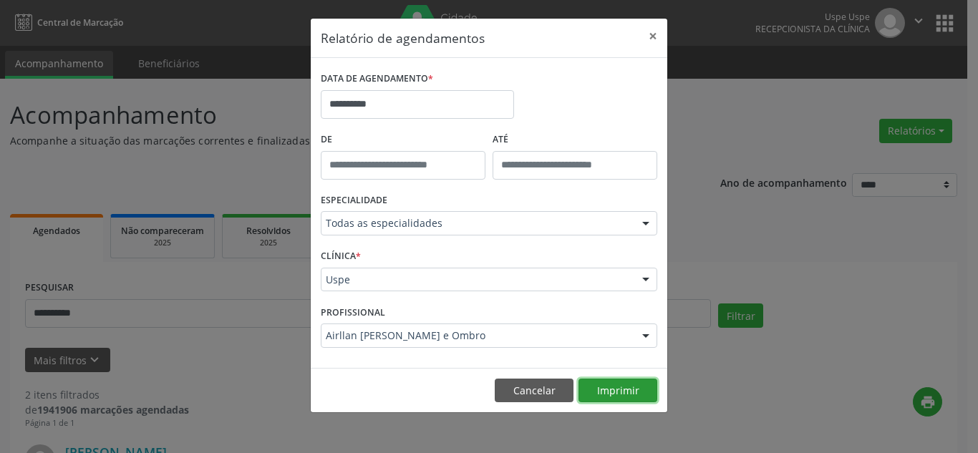
click at [609, 389] on button "Imprimir" at bounding box center [618, 391] width 79 height 24
